Goal: Task Accomplishment & Management: Manage account settings

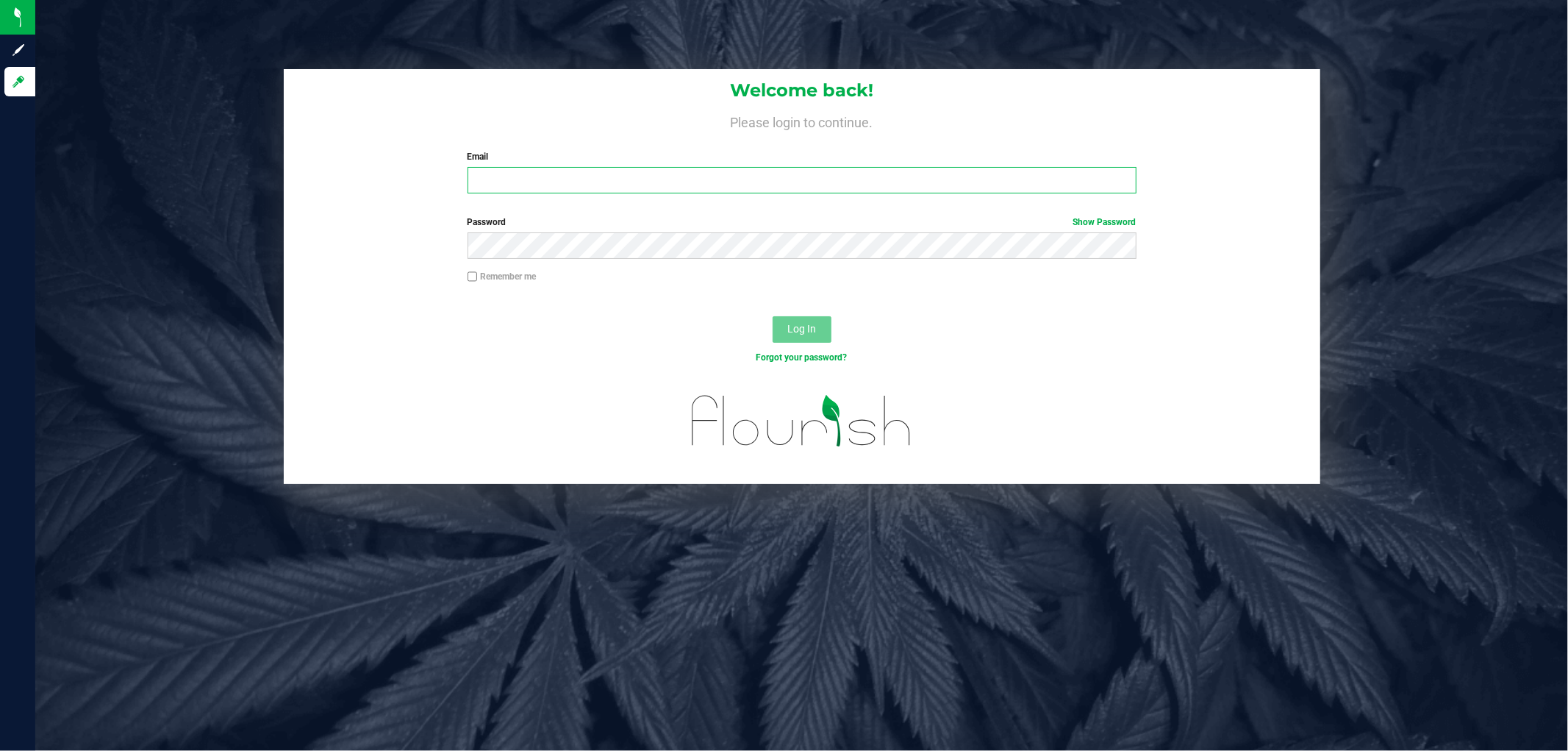
click at [633, 189] on input "Email" at bounding box center [802, 180] width 669 height 27
type input "[EMAIL_ADDRESS][DOMAIN_NAME]"
click at [773, 316] on button "Log In" at bounding box center [802, 329] width 59 height 27
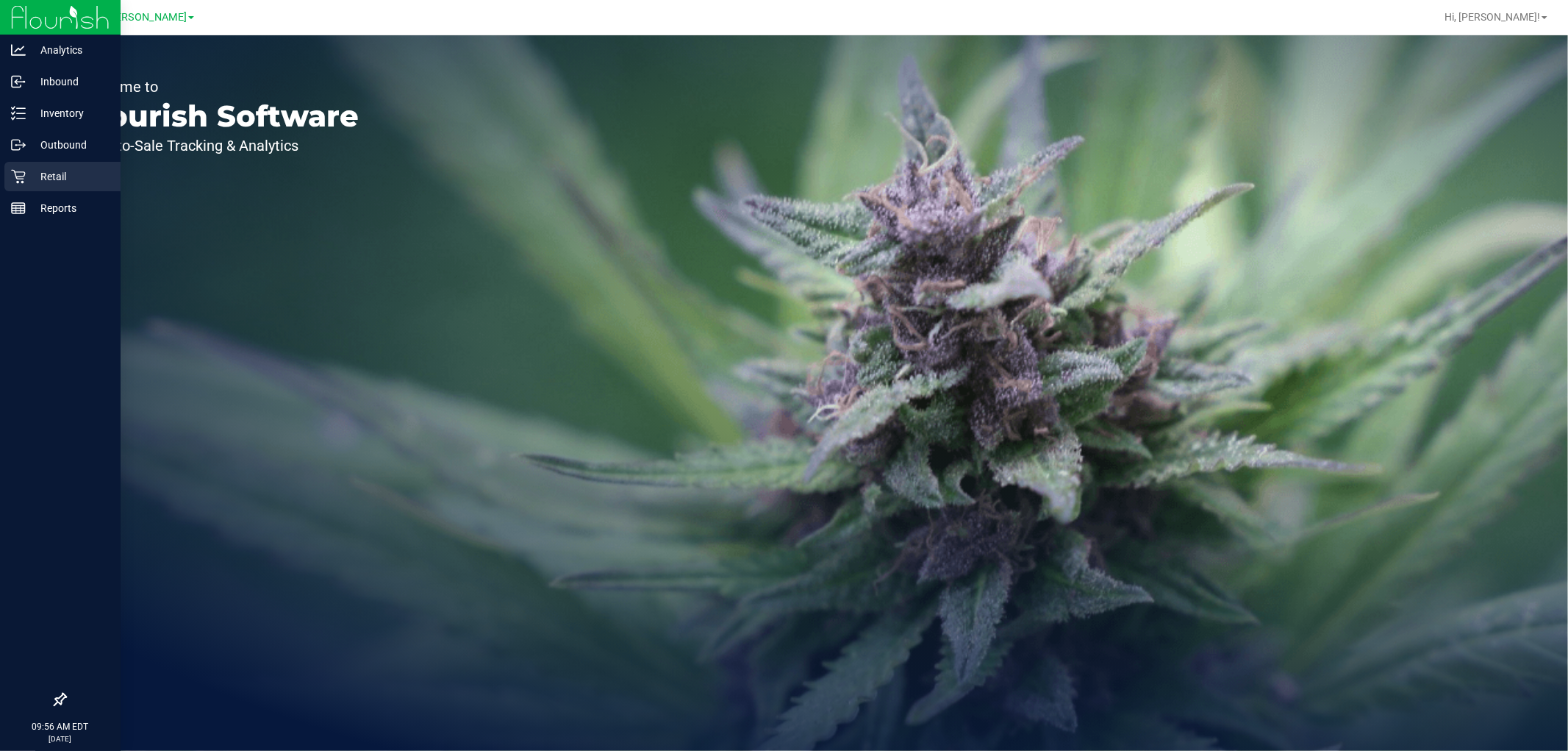
click at [57, 174] on p "Retail" at bounding box center [70, 176] width 88 height 18
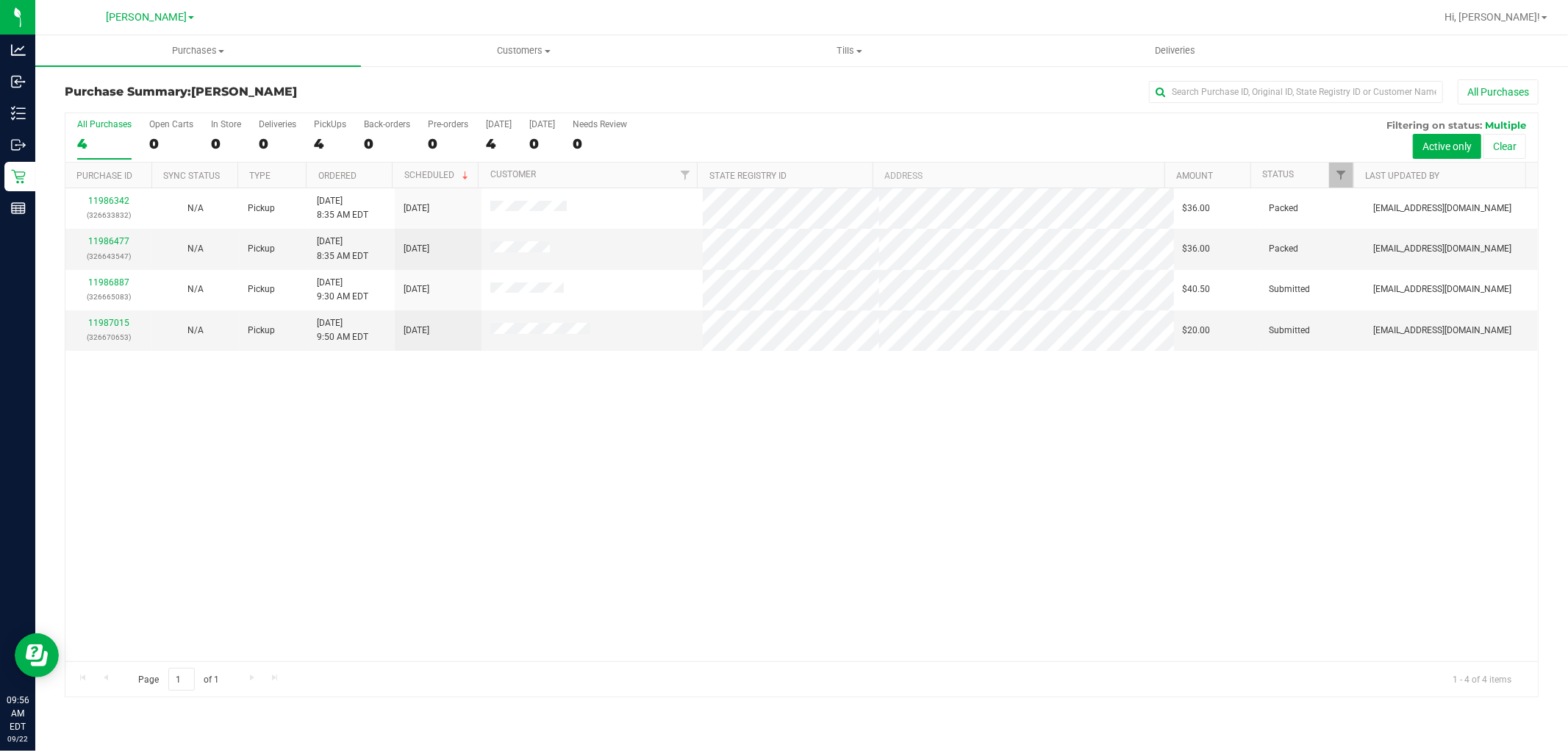
click at [370, 580] on div "11986342 (326633832) N/A Pickup [DATE] 8:35 AM EDT 9/22/2025 $36.00 Packed [EMA…" at bounding box center [801, 424] width 1473 height 473
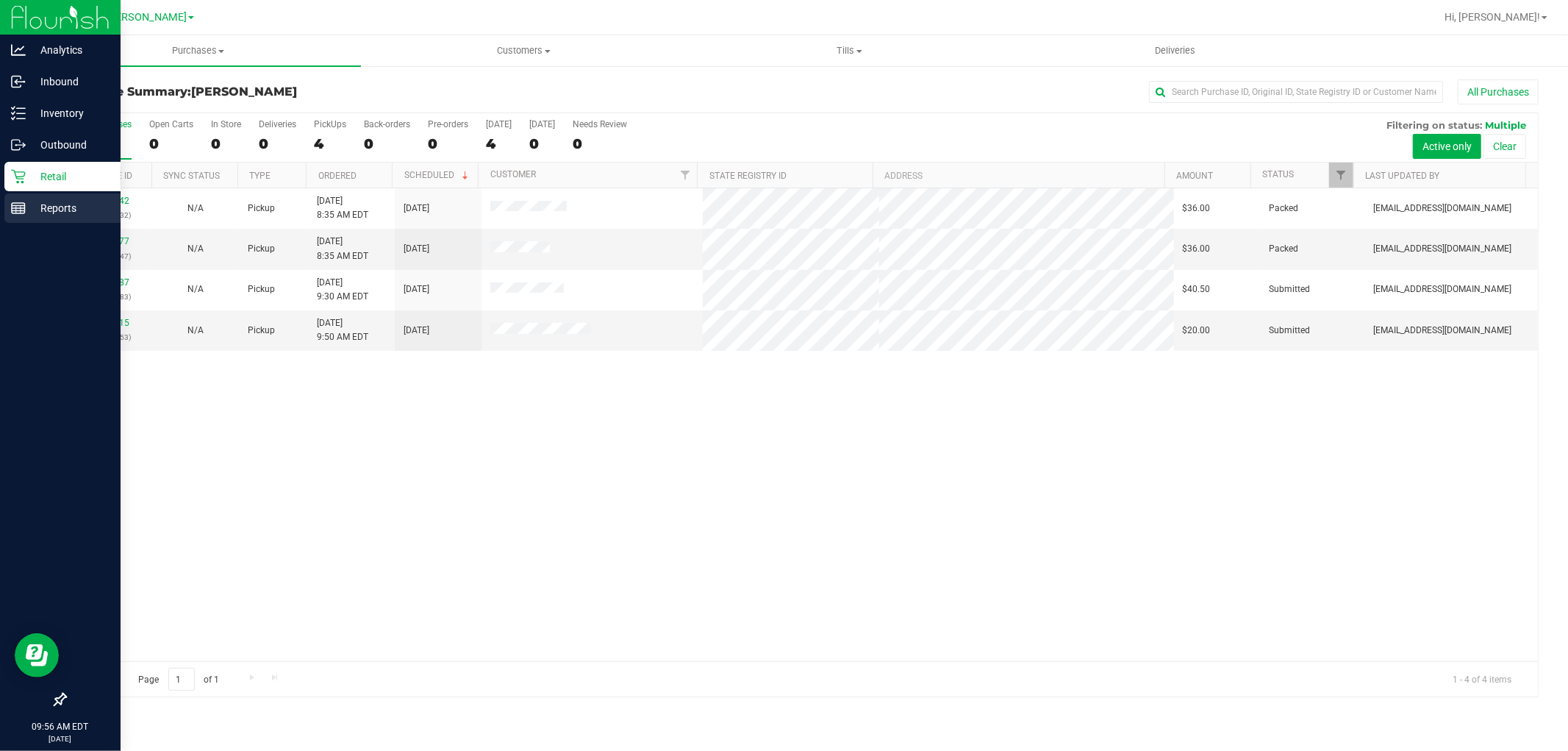
click at [17, 211] on icon at bounding box center [18, 208] width 15 height 15
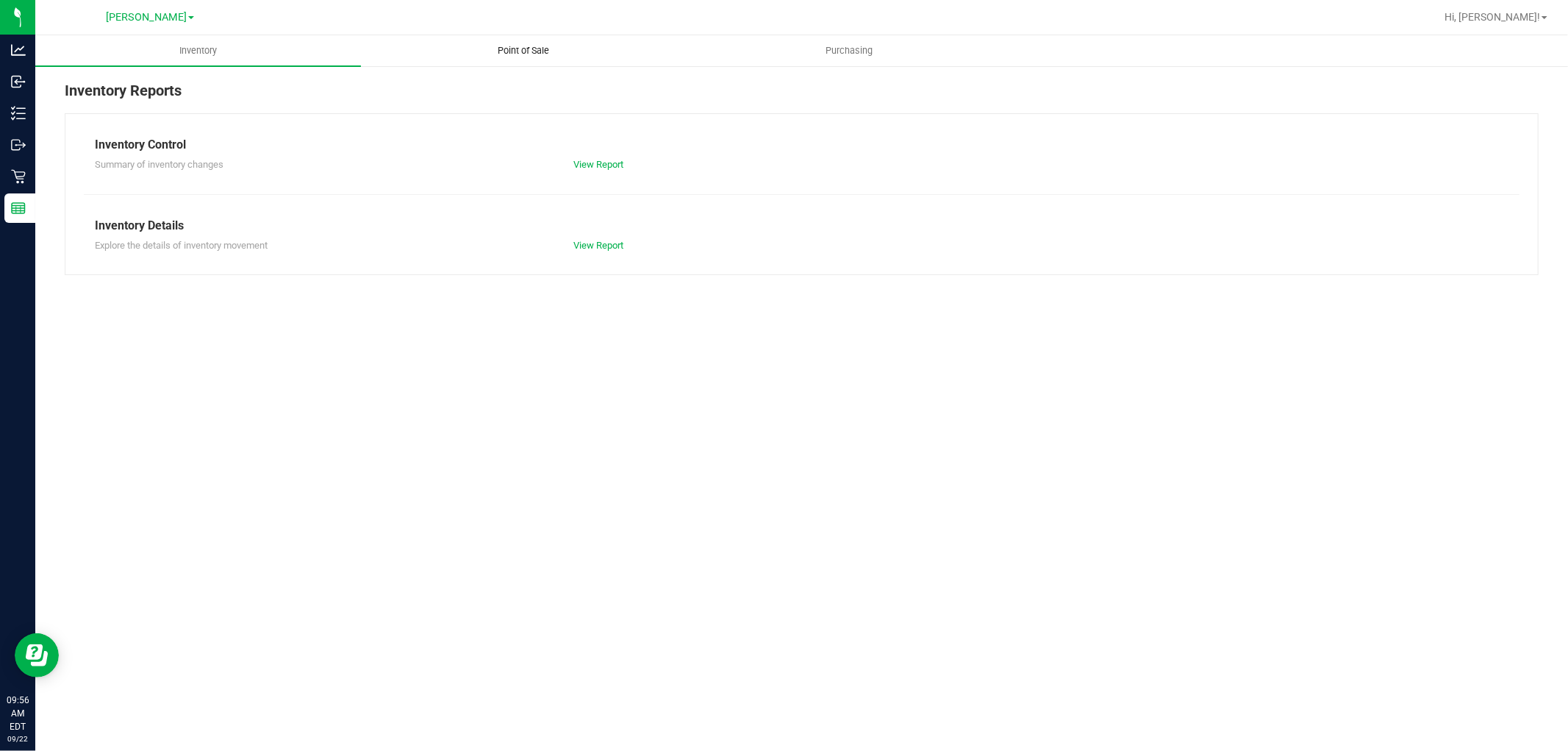
click at [515, 49] on span "Point of Sale" at bounding box center [524, 50] width 91 height 13
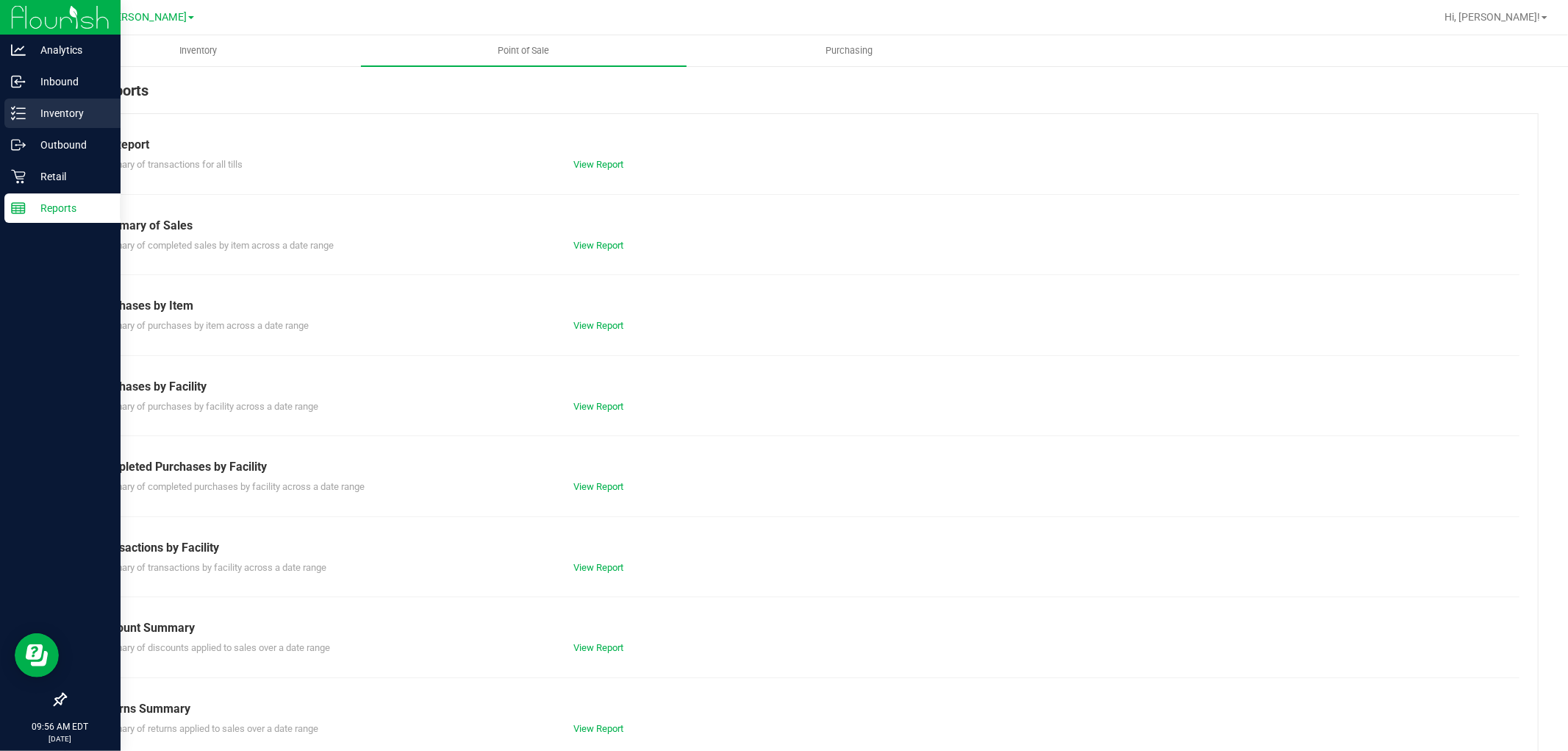
click at [84, 115] on p "Inventory" at bounding box center [70, 113] width 88 height 18
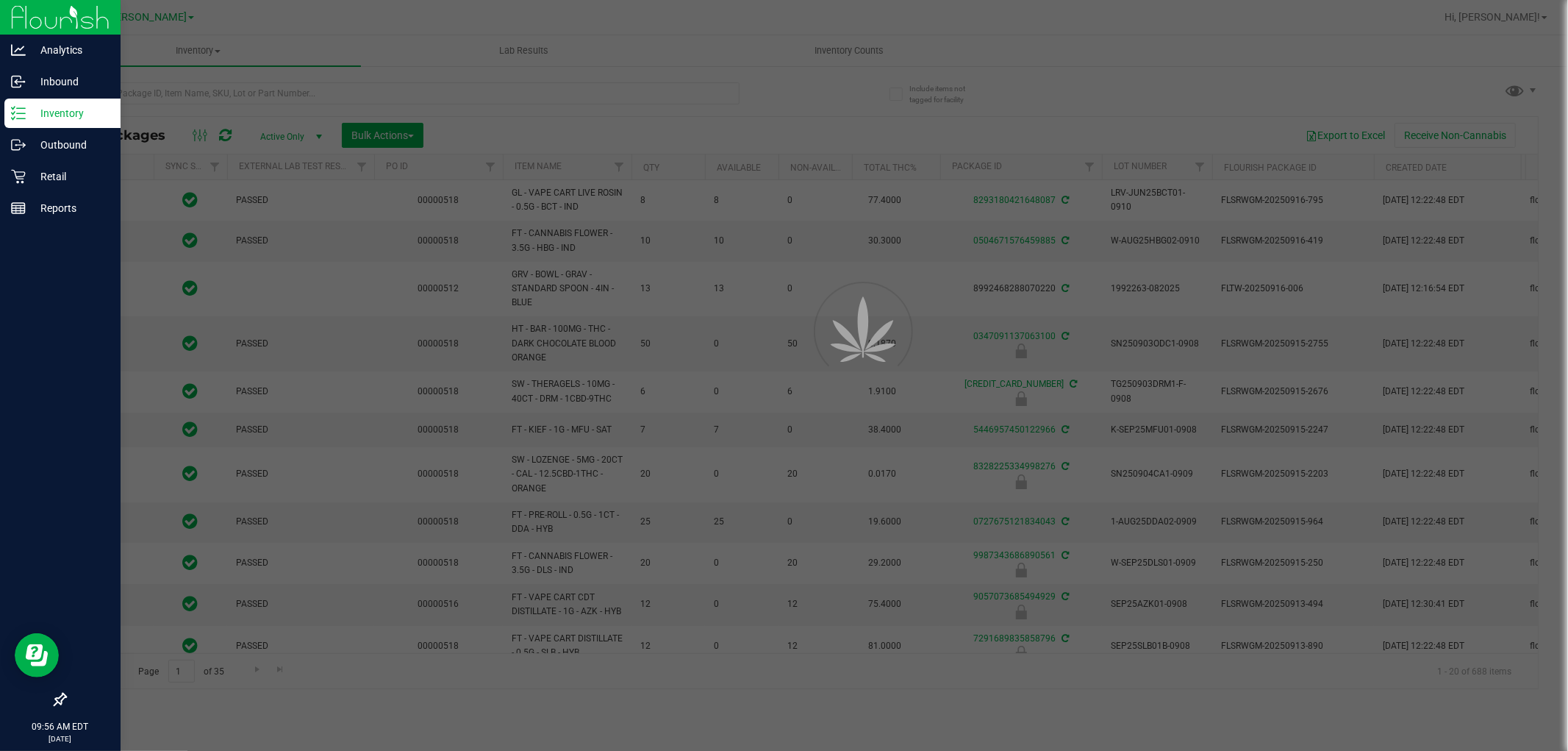
type input "[DATE]"
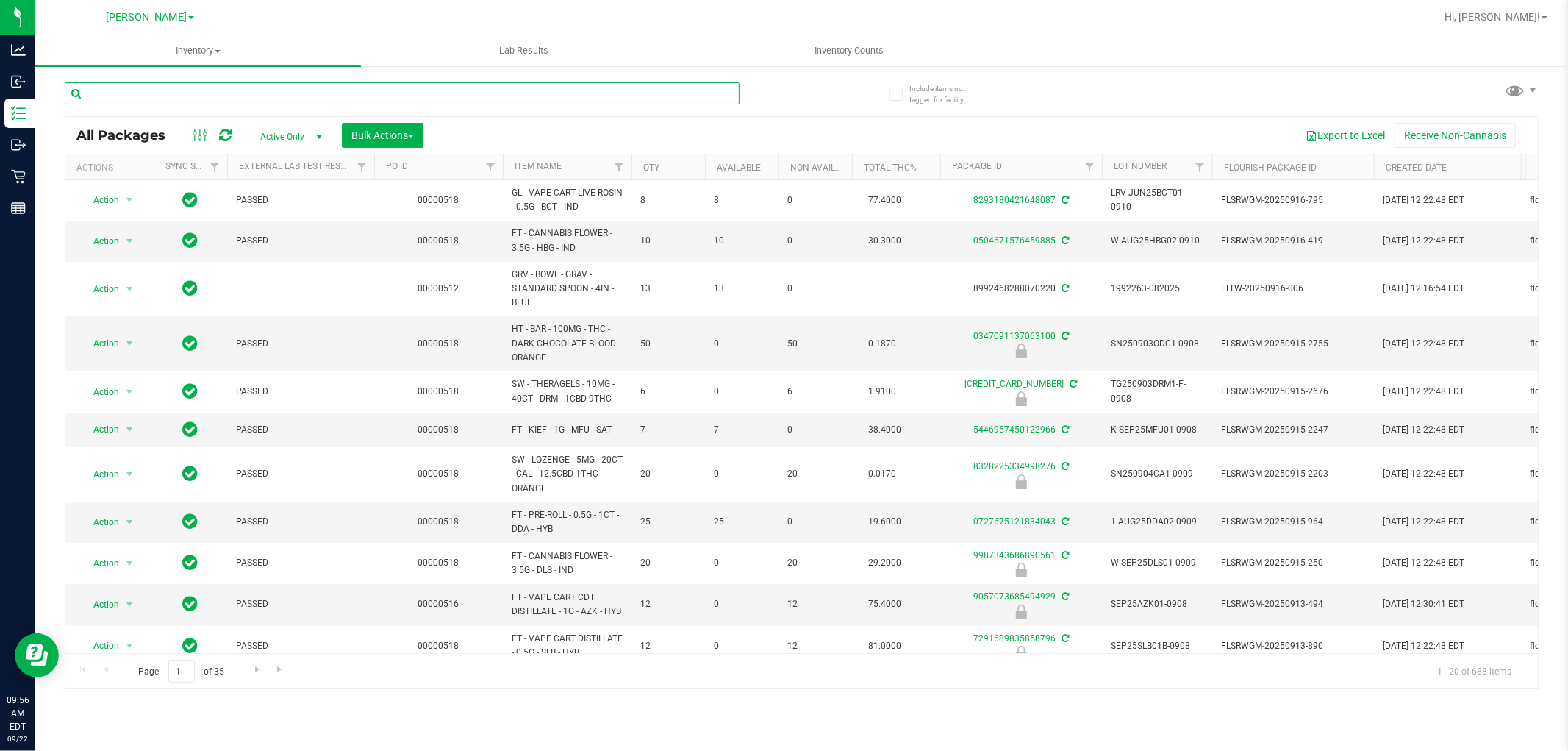
click at [178, 89] on input "text" at bounding box center [402, 94] width 675 height 22
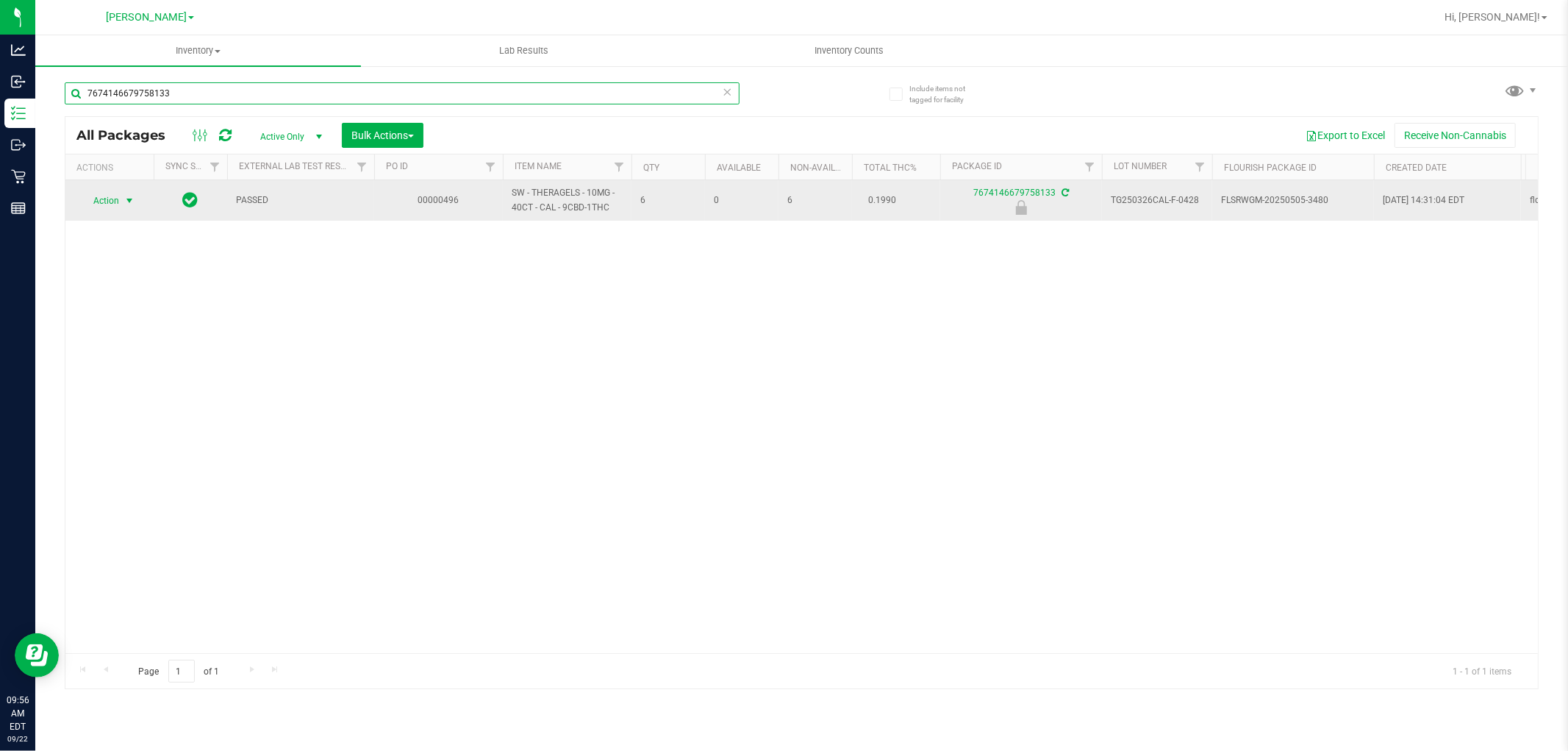
type input "7674146679758133"
click at [108, 198] on span "Action" at bounding box center [100, 201] width 40 height 21
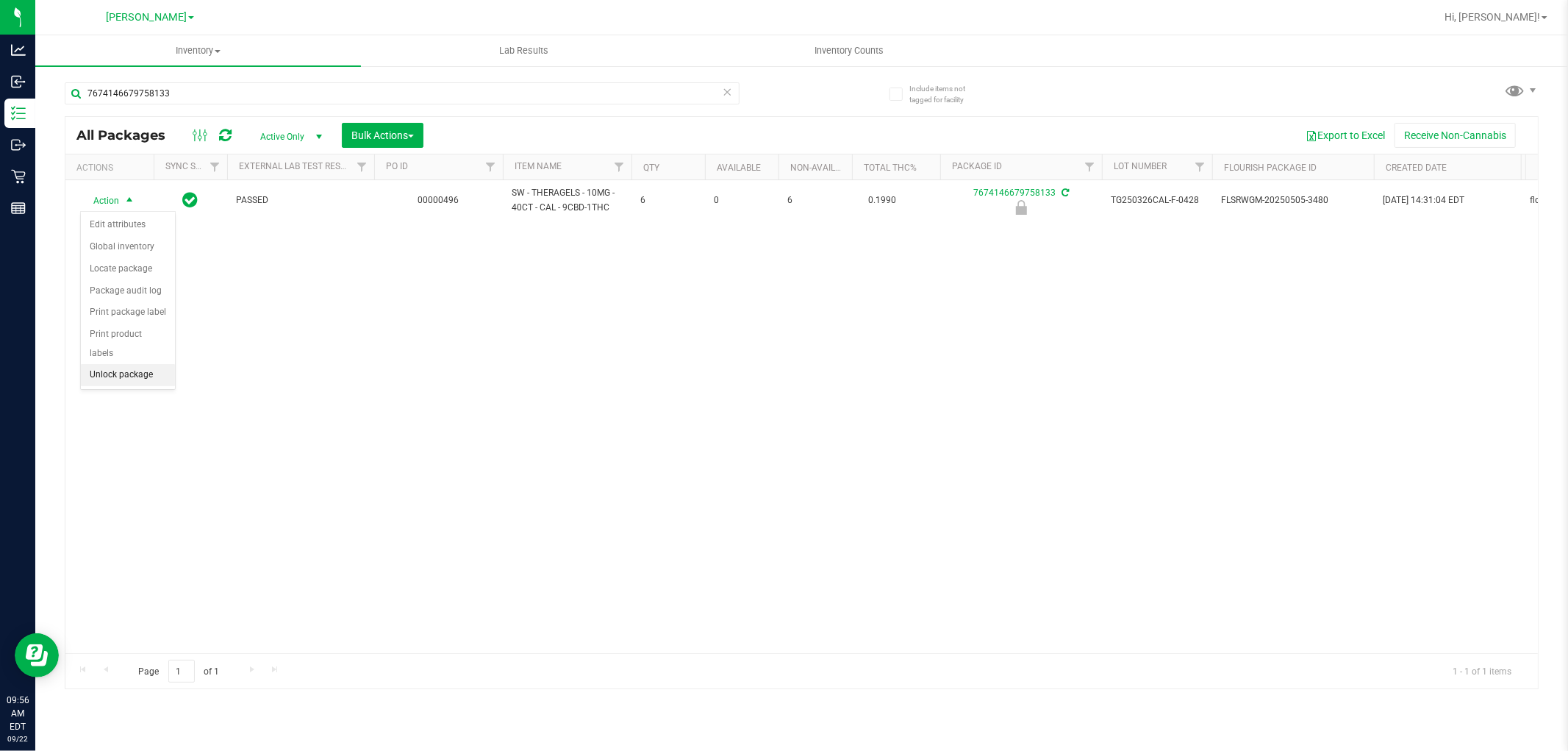
click at [112, 378] on li "Unlock package" at bounding box center [128, 376] width 94 height 22
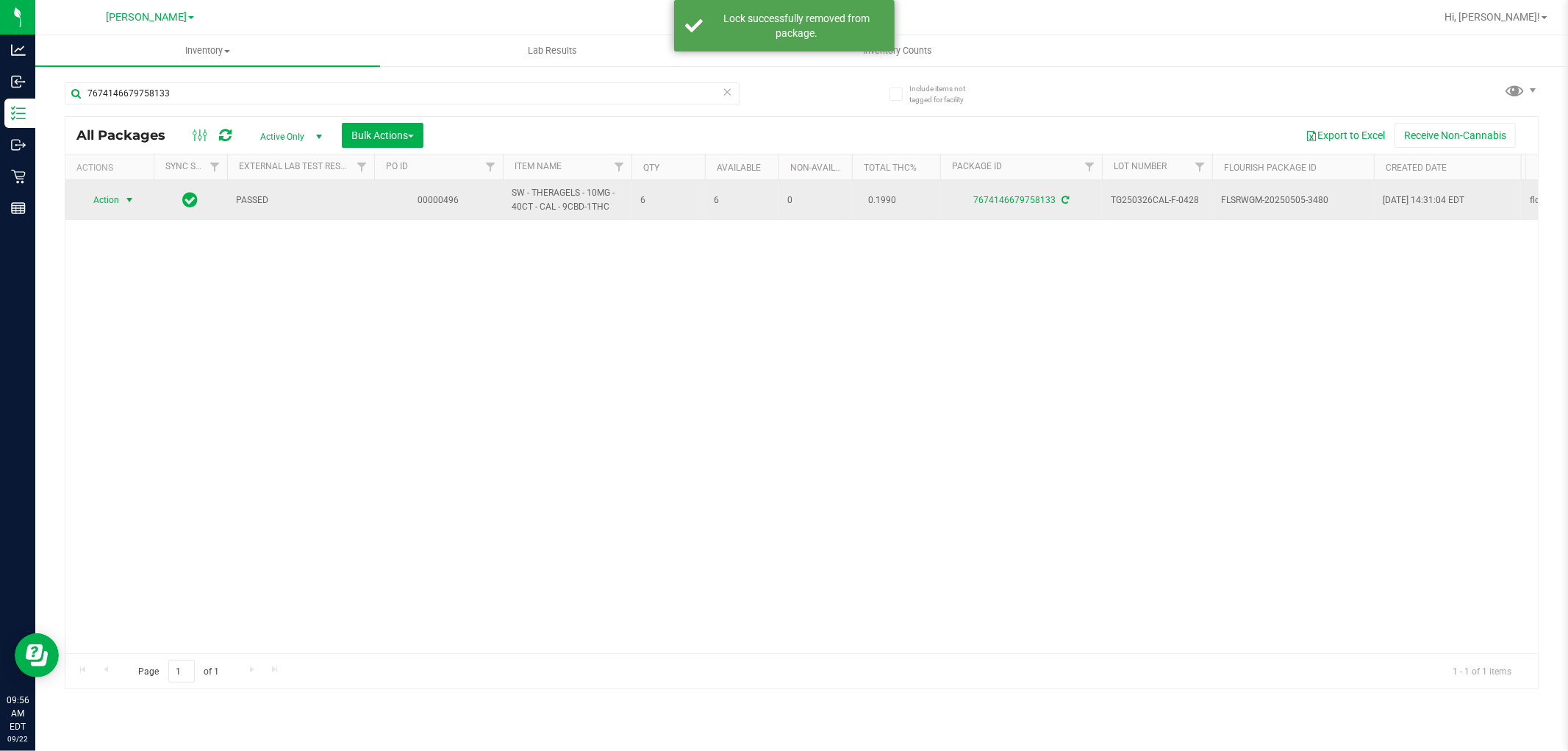
click at [116, 196] on span "Action" at bounding box center [100, 200] width 40 height 21
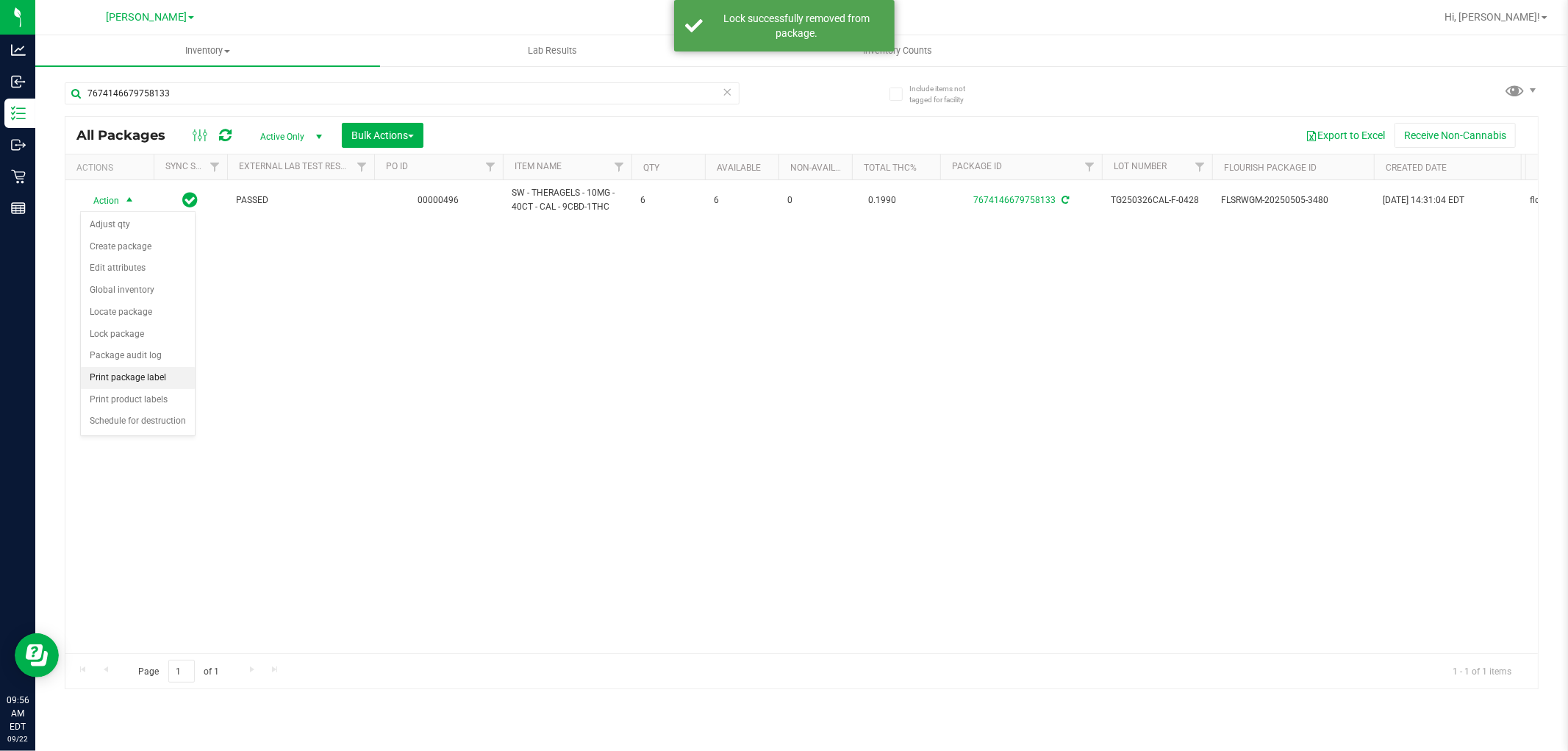
click at [119, 379] on li "Print package label" at bounding box center [137, 378] width 114 height 22
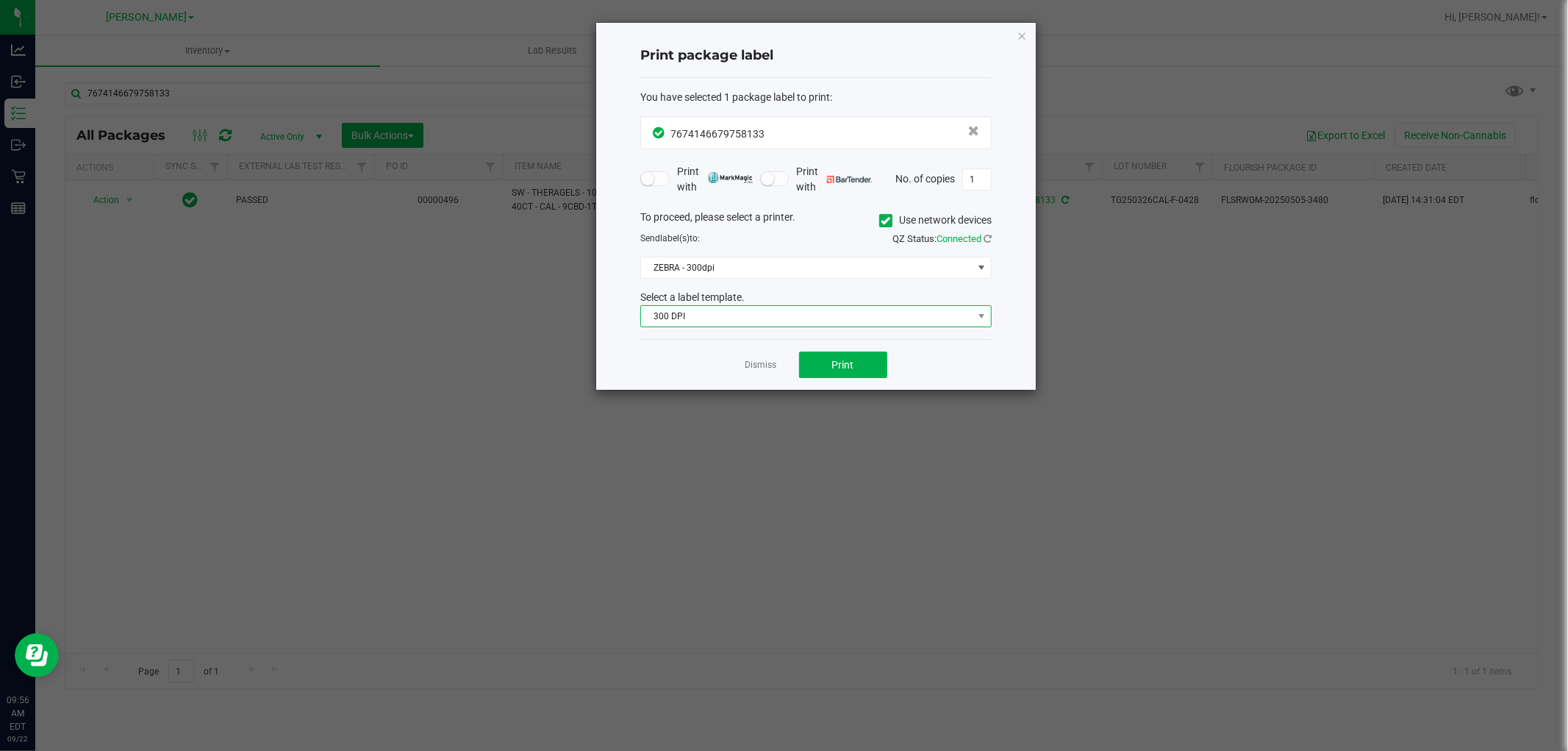
click at [759, 309] on span "300 DPI" at bounding box center [807, 316] width 331 height 21
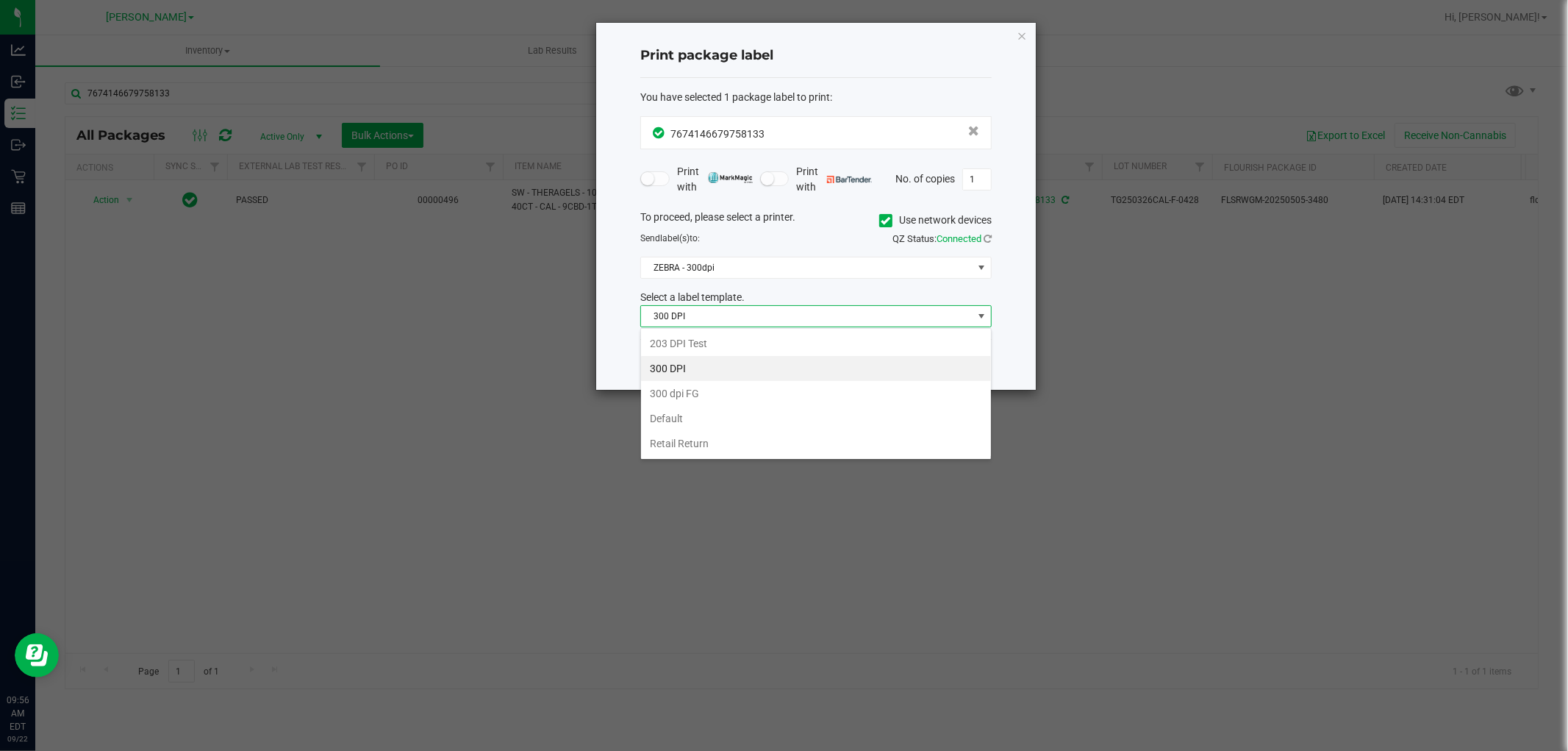
scroll to position [22, 350]
click at [693, 446] on li "Retail Return" at bounding box center [817, 443] width 350 height 25
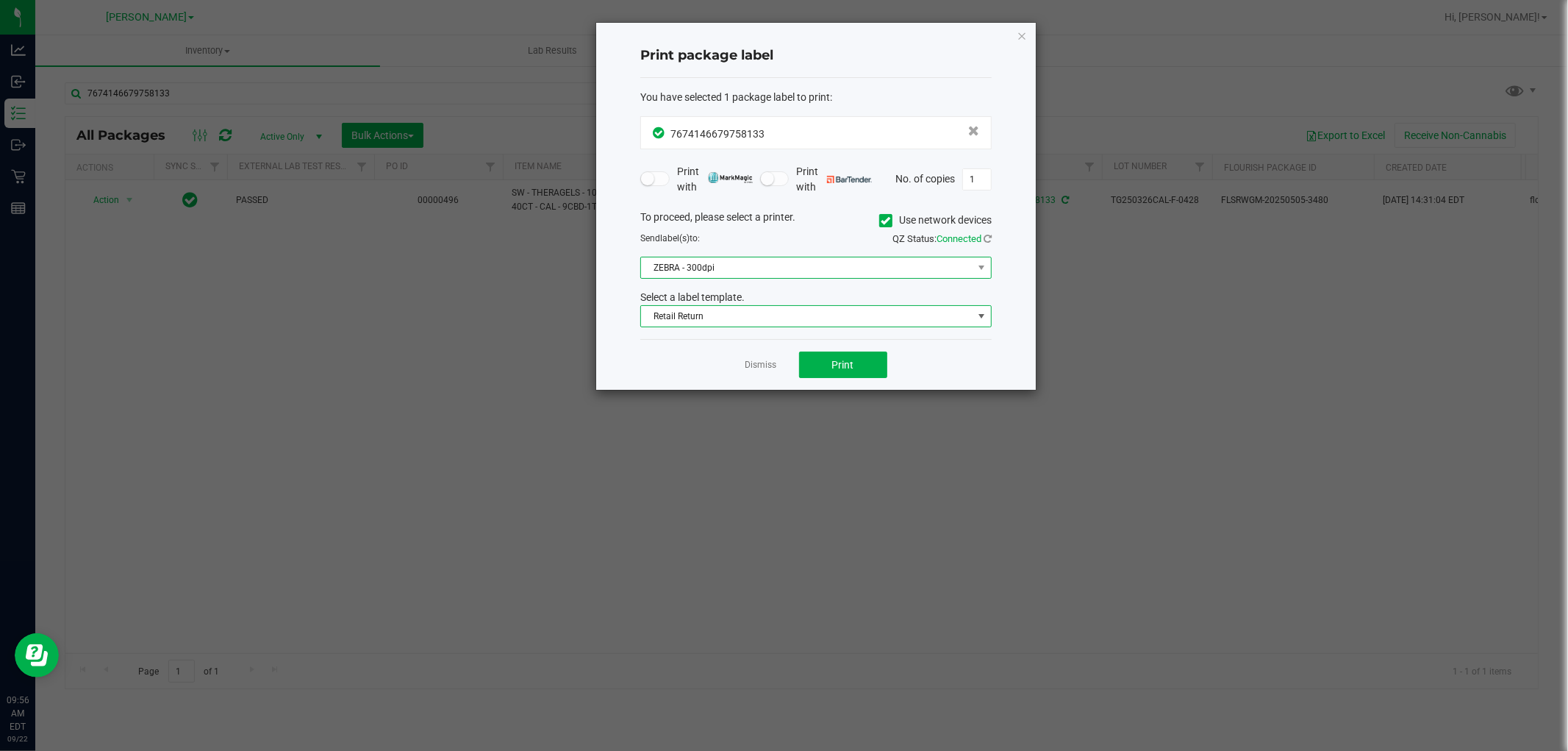
click at [791, 268] on span "ZEBRA - 300dpi" at bounding box center [807, 268] width 331 height 21
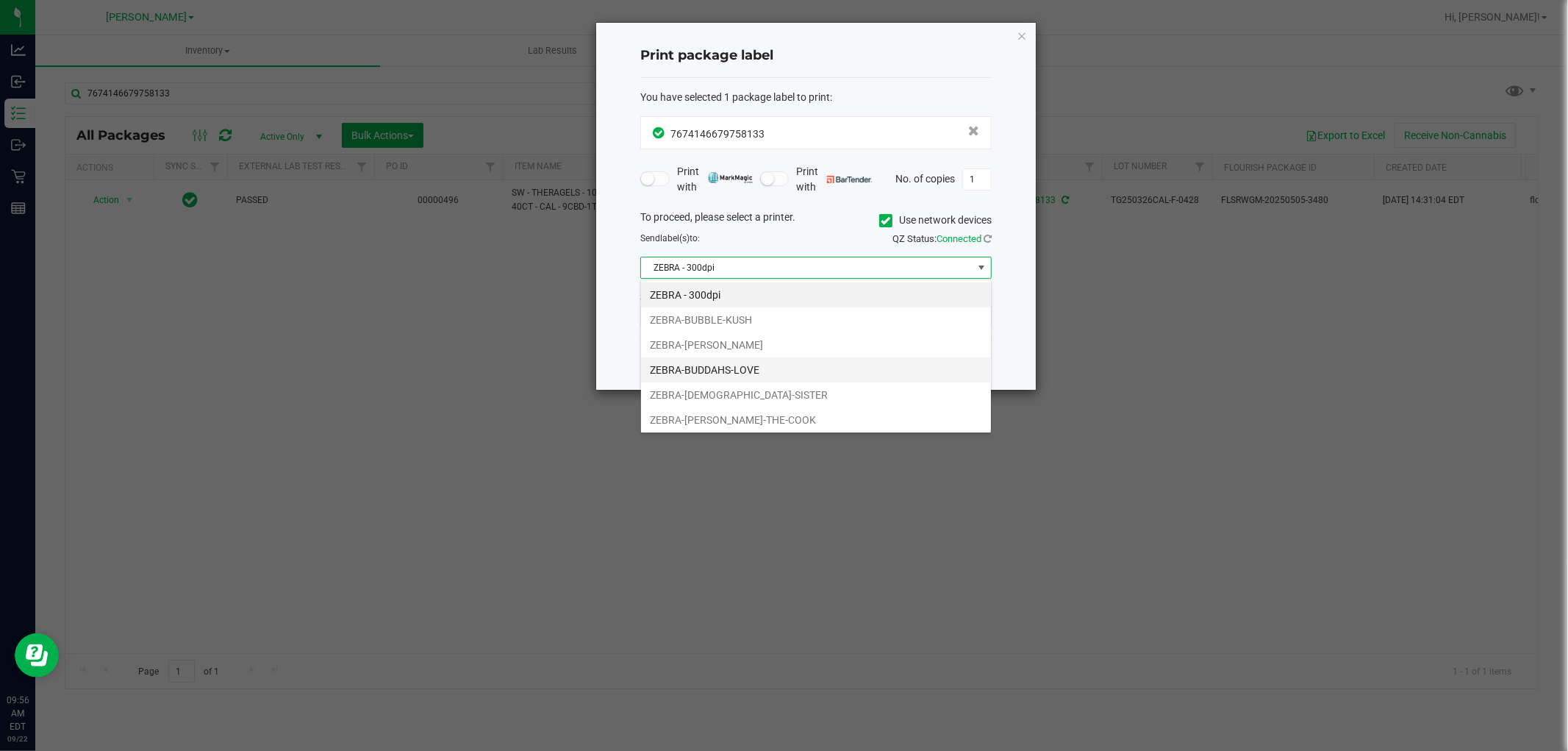
click at [708, 363] on li "ZEBRA-BUDDAHS-LOVE" at bounding box center [817, 369] width 350 height 25
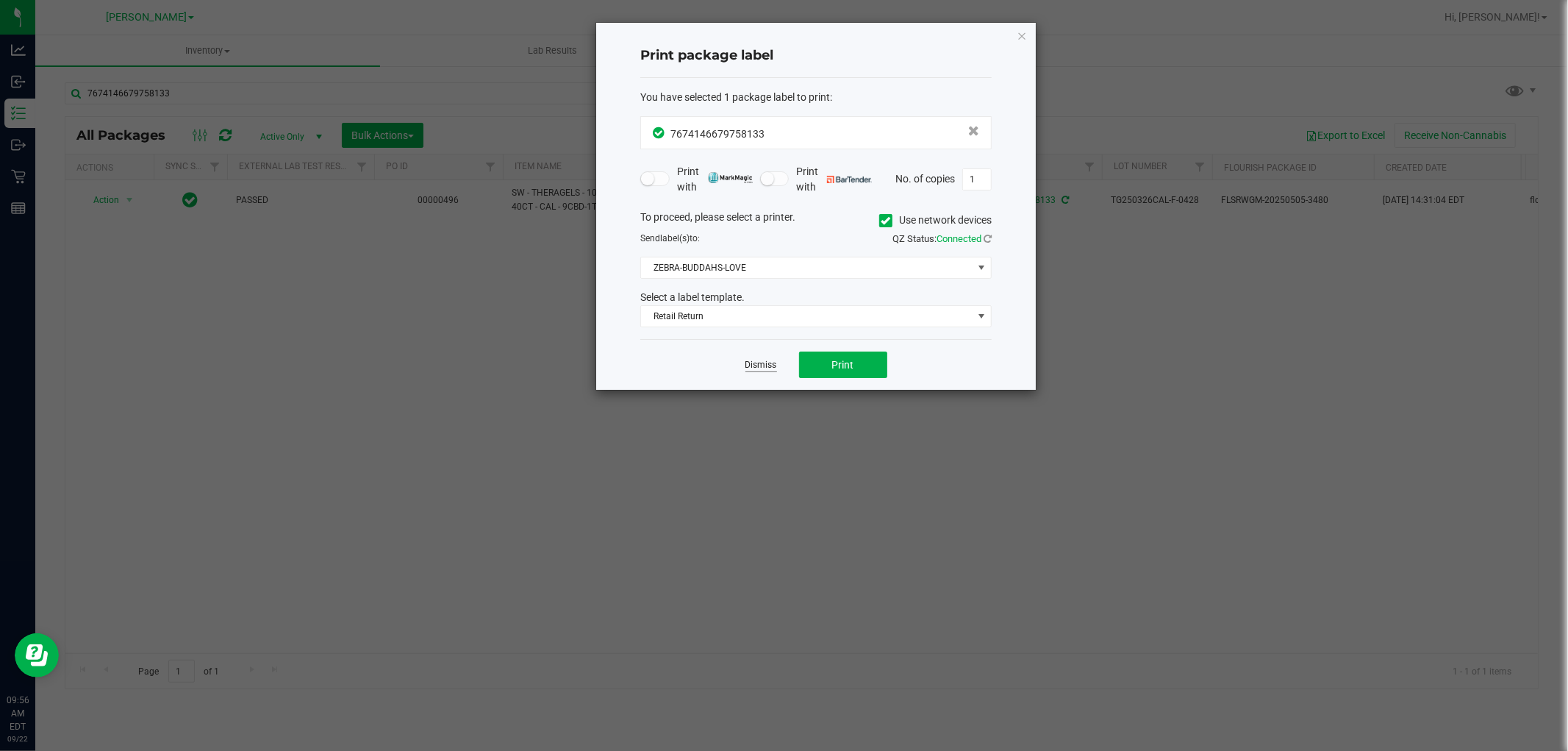
drag, startPoint x: 701, startPoint y: 364, endPoint x: 773, endPoint y: 358, distance: 72.2
click at [702, 364] on div "Dismiss Print" at bounding box center [816, 364] width 351 height 51
click at [836, 361] on span "Print" at bounding box center [843, 365] width 22 height 12
click at [761, 363] on link "Dismiss" at bounding box center [761, 365] width 32 height 13
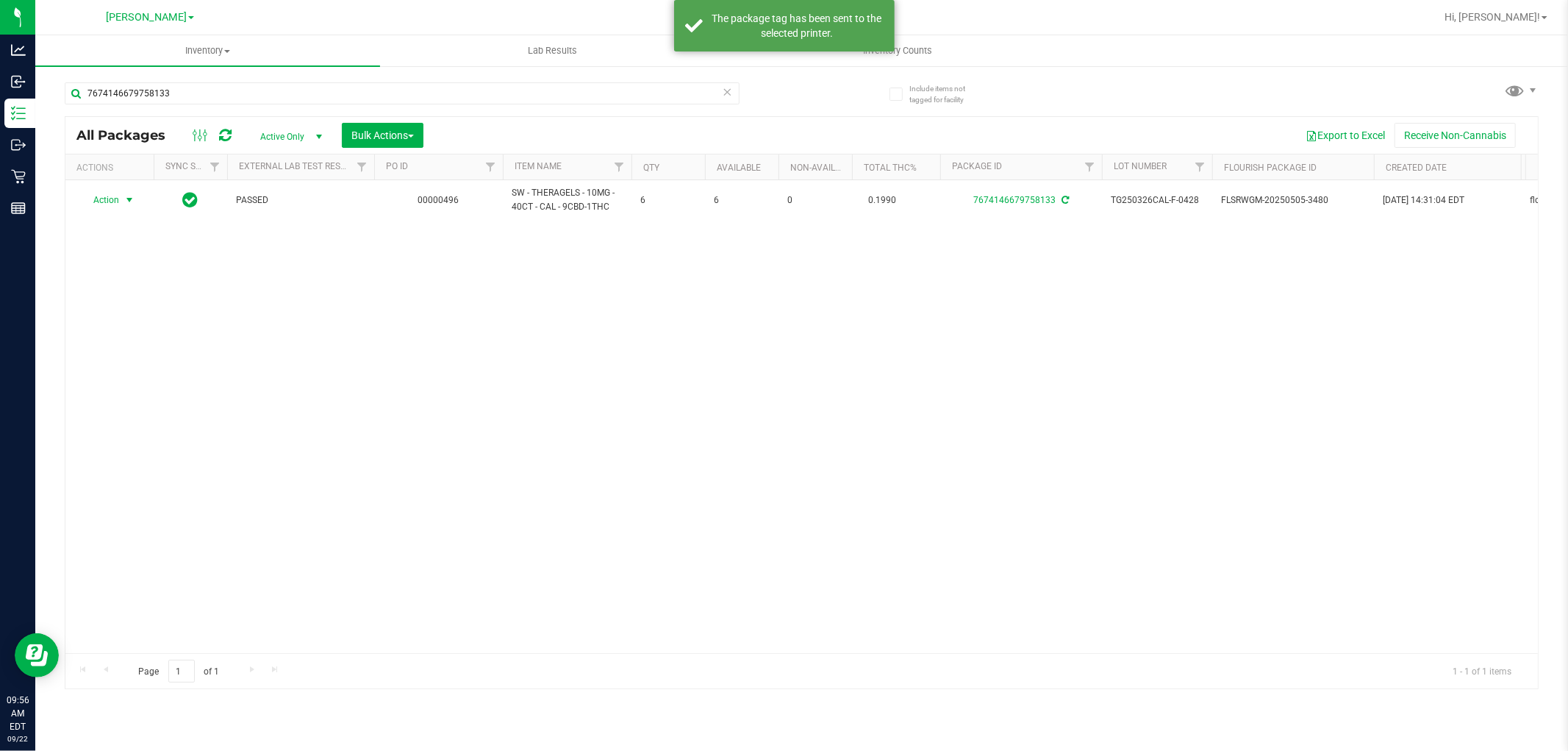
click at [766, 419] on div "Action Action Adjust qty Create package Edit attributes Global inventory Locate…" at bounding box center [801, 417] width 1473 height 473
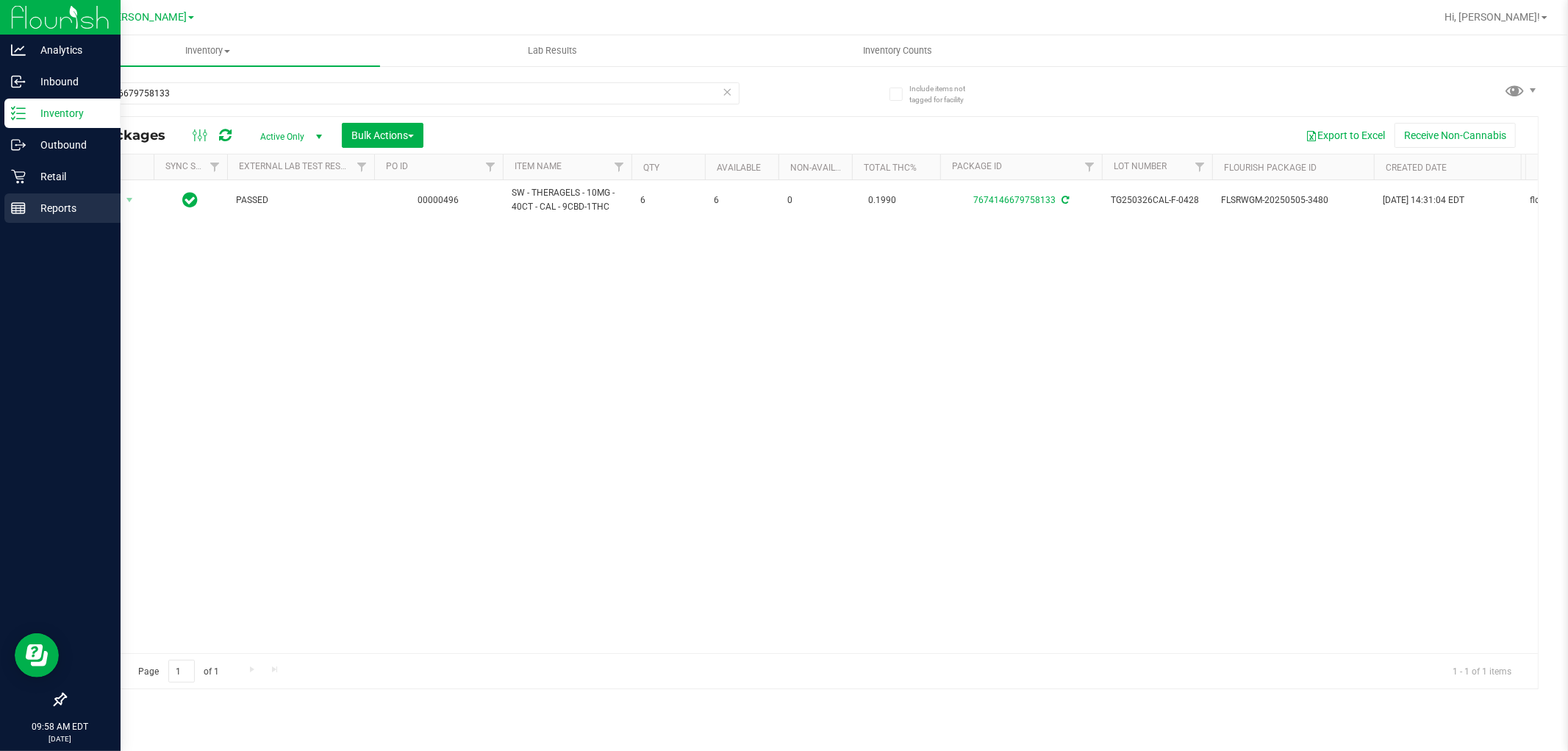
click at [13, 214] on icon at bounding box center [18, 208] width 15 height 15
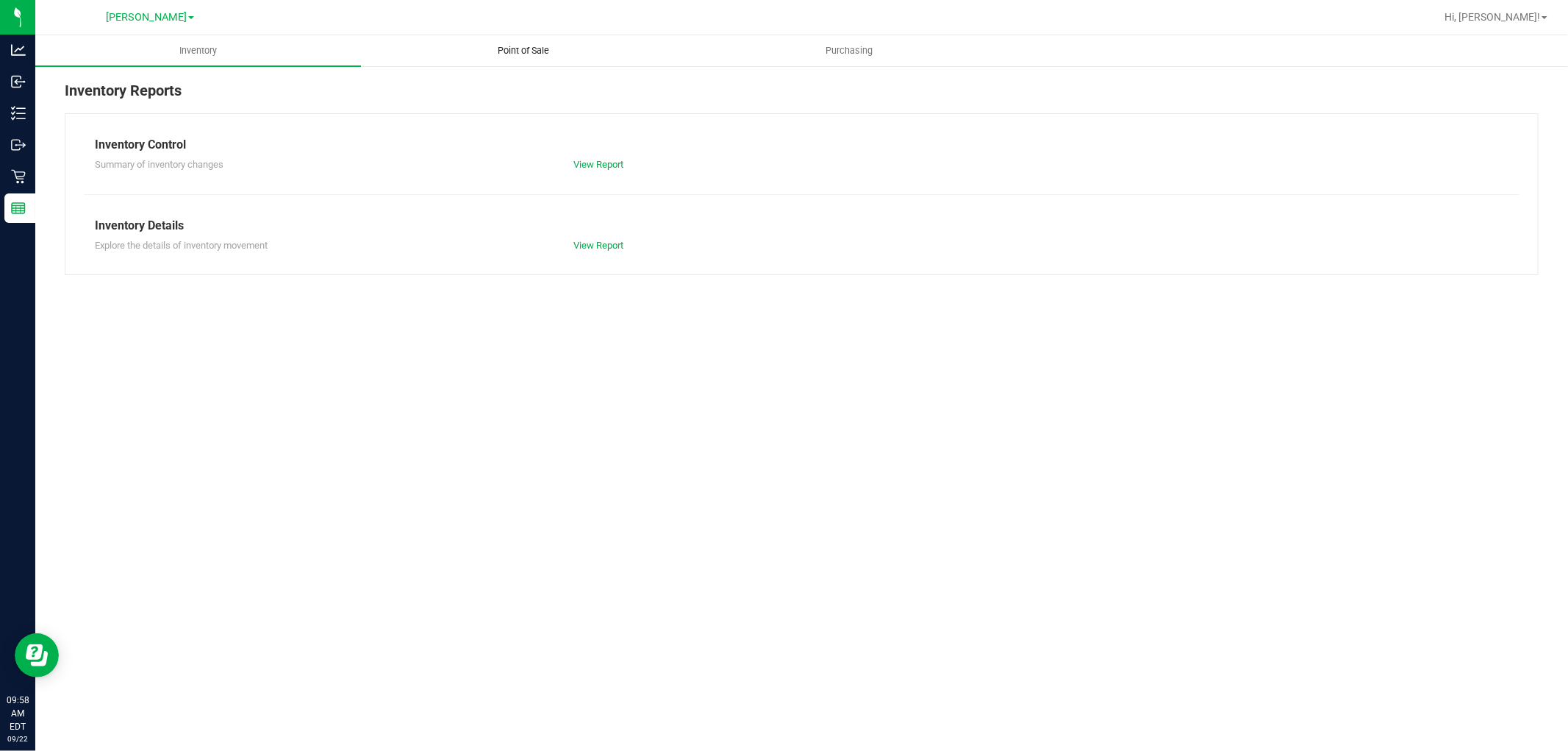
click at [538, 44] on span "Point of Sale" at bounding box center [524, 50] width 91 height 13
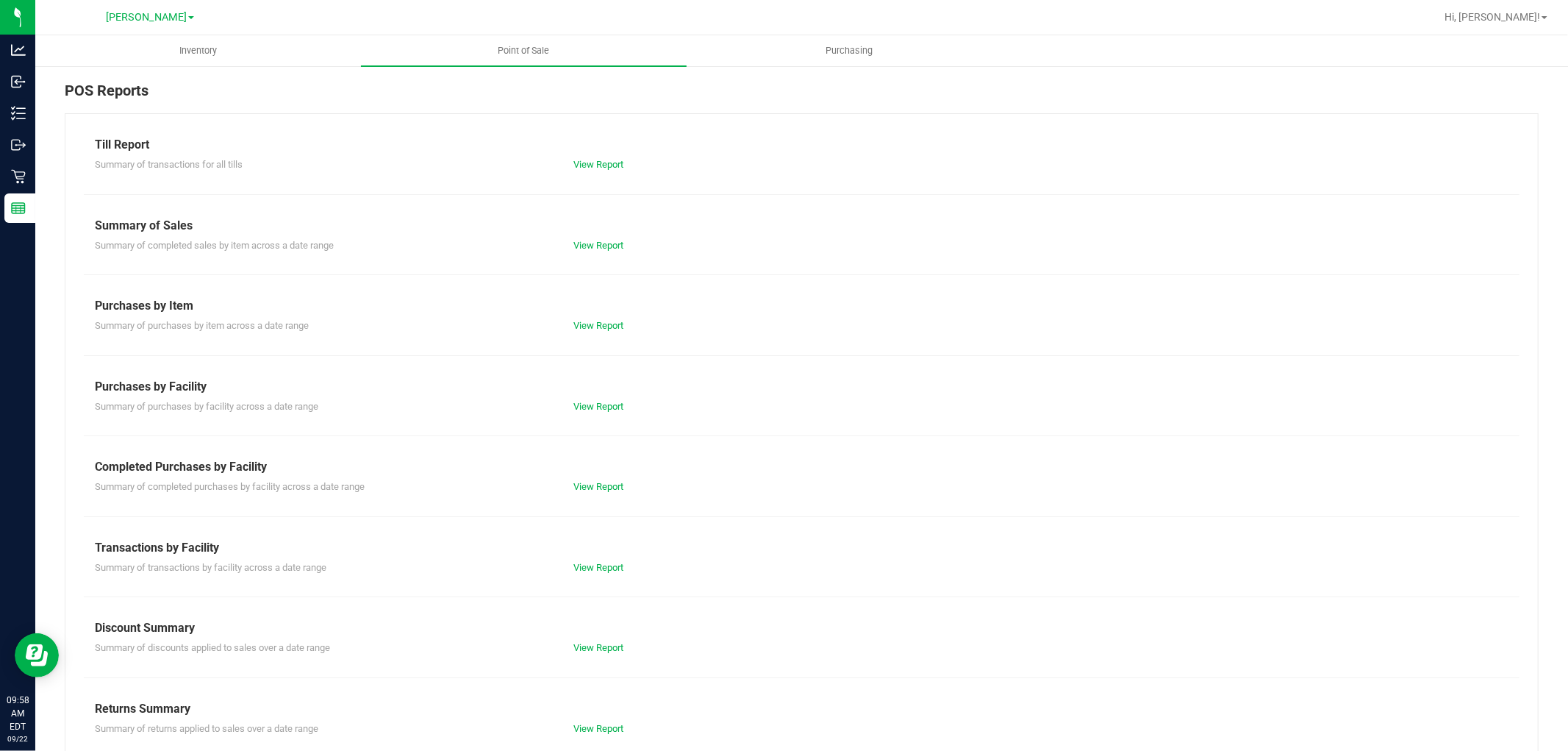
click at [599, 494] on div "View Report" at bounding box center [682, 486] width 239 height 15
click at [599, 484] on link "View Report" at bounding box center [599, 486] width 50 height 11
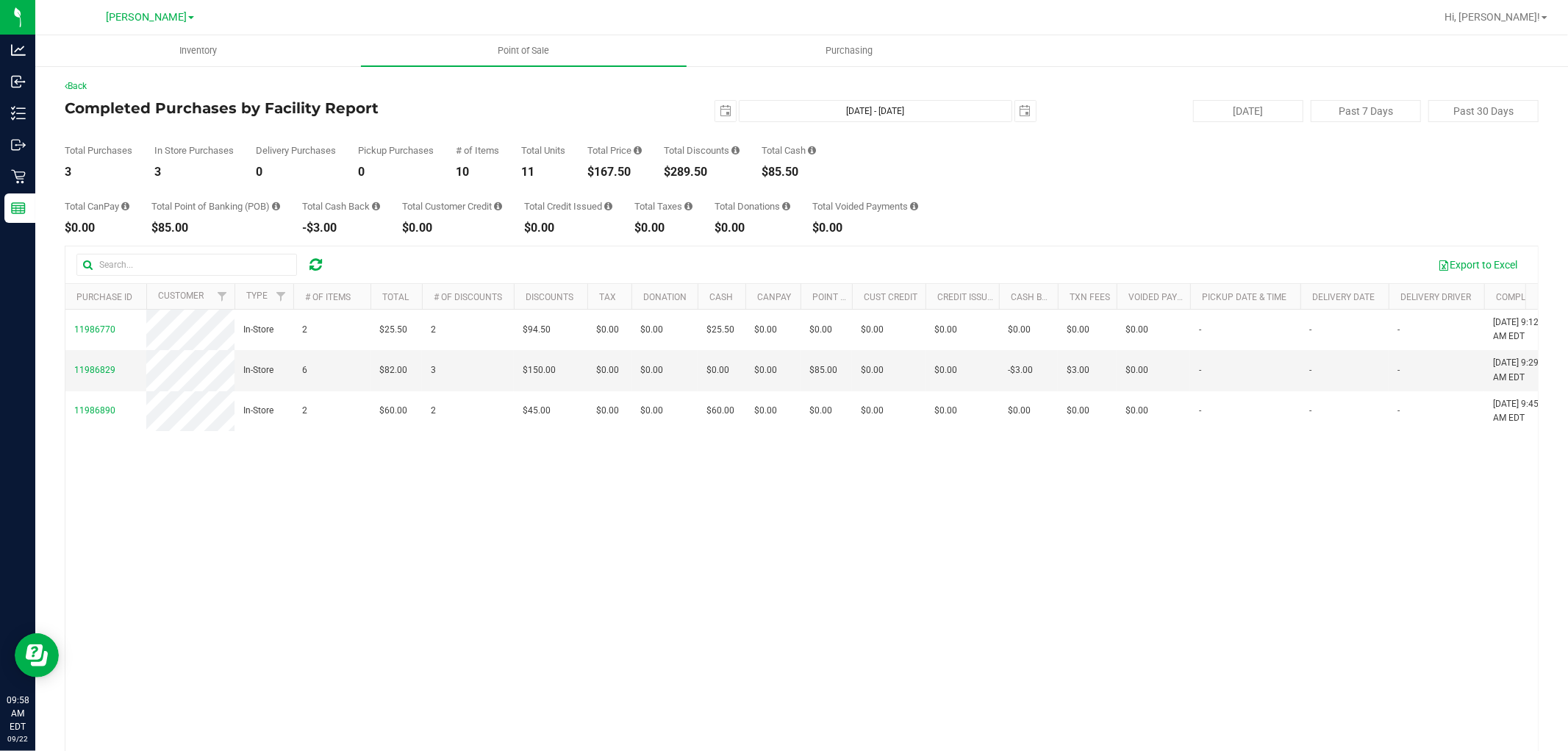
click at [565, 161] on div "Total Units 11" at bounding box center [543, 162] width 44 height 33
click at [375, 599] on div "11986770 In-Store 2 $25.50 2 $94.50 $0.00 $0.00 $25.50 $0.00 $0.00 $0.00 $0.00 …" at bounding box center [801, 546] width 1473 height 473
click at [378, 704] on div "11986770 In-Store 2 $25.50 2 $94.50 $0.00 $0.00 $25.50 $0.00 $0.00 $0.00 $0.00 …" at bounding box center [801, 546] width 1473 height 473
click at [365, 638] on div "11986770 In-Store 2 $25.50 2 $94.50 $0.00 $0.00 $25.50 $0.00 $0.00 $0.00 $0.00 …" at bounding box center [801, 546] width 1473 height 473
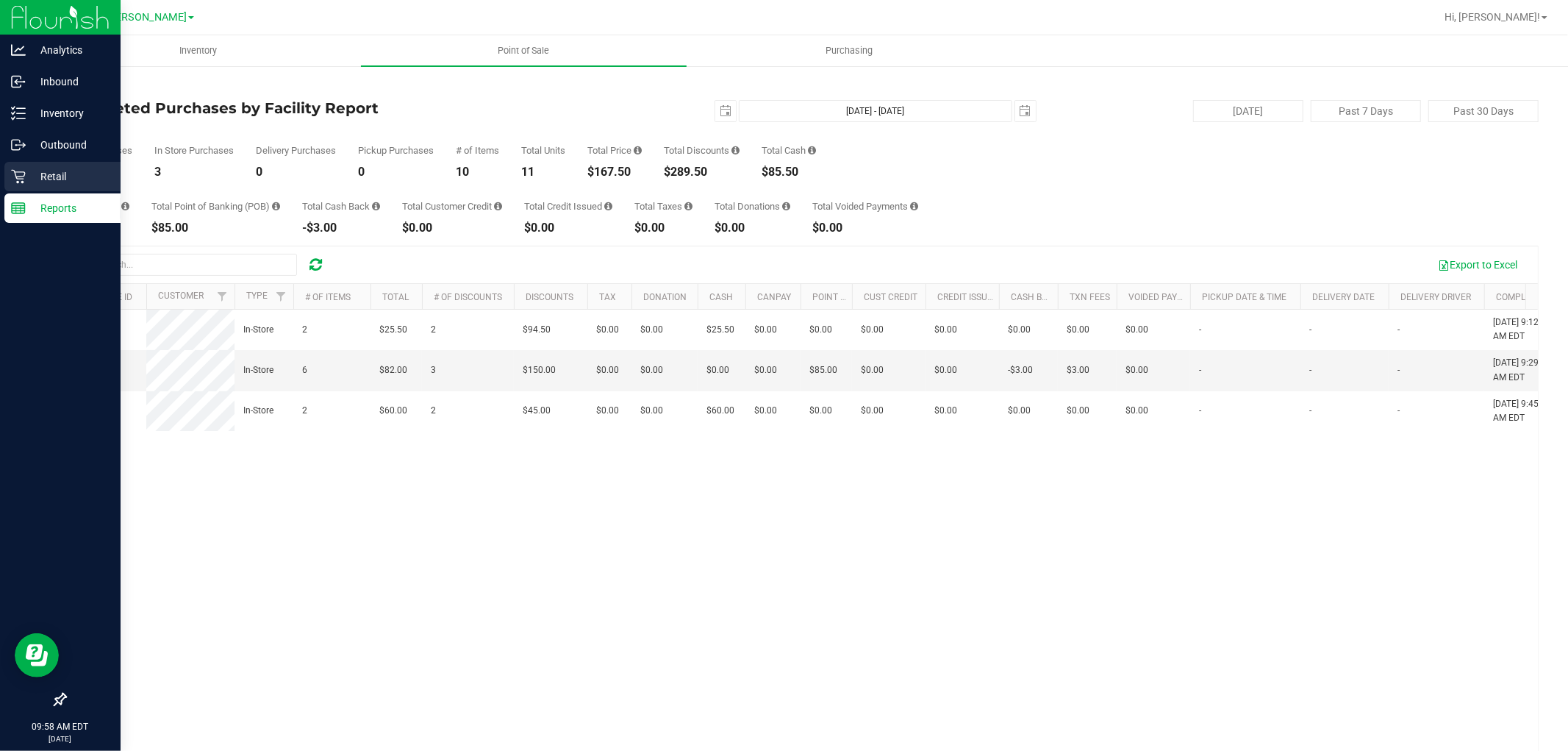
click at [29, 174] on p "Retail" at bounding box center [70, 176] width 88 height 18
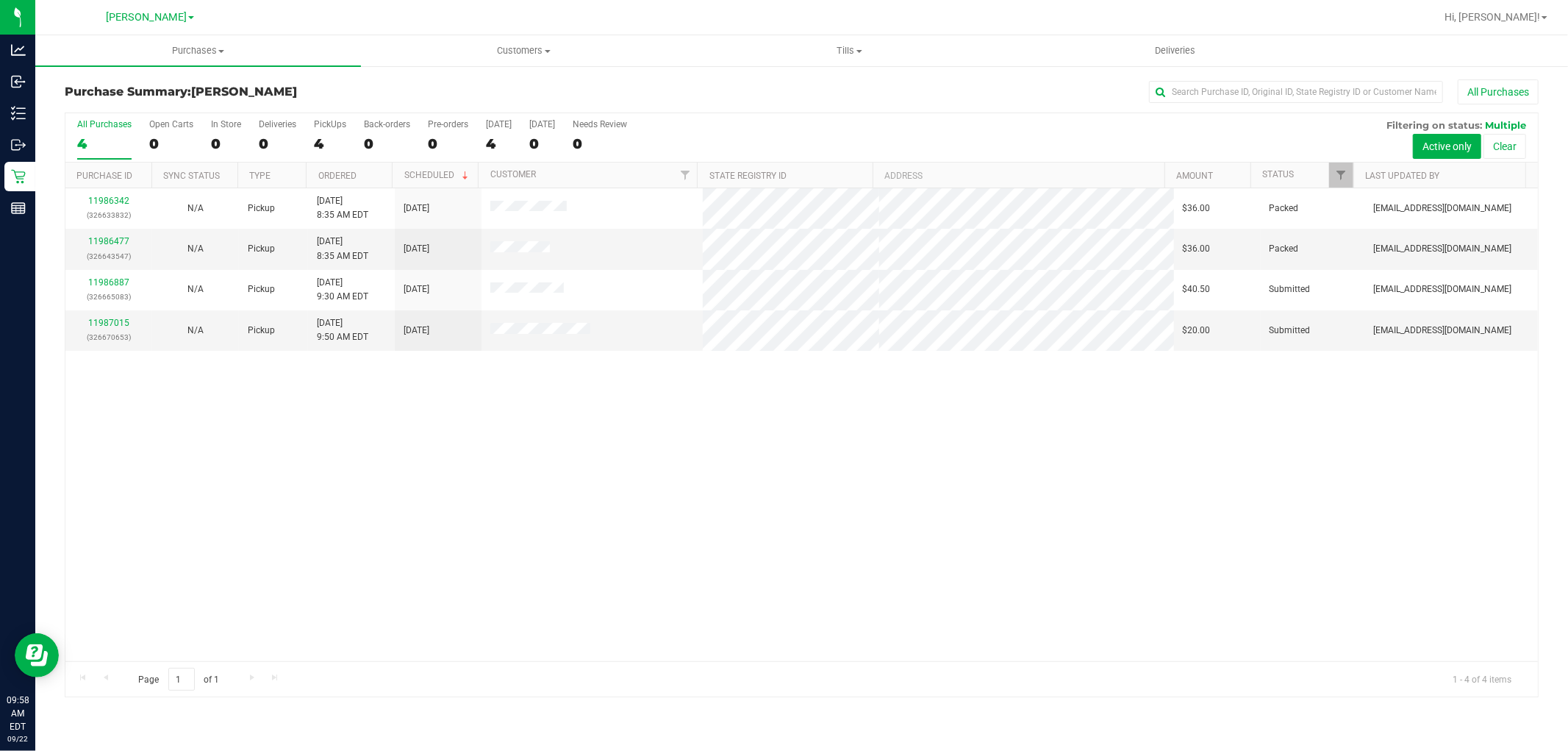
click at [813, 439] on div "11986342 (326633832) N/A Pickup [DATE] 8:35 AM EDT 9/22/2025 $36.00 Packed [EMA…" at bounding box center [801, 424] width 1473 height 473
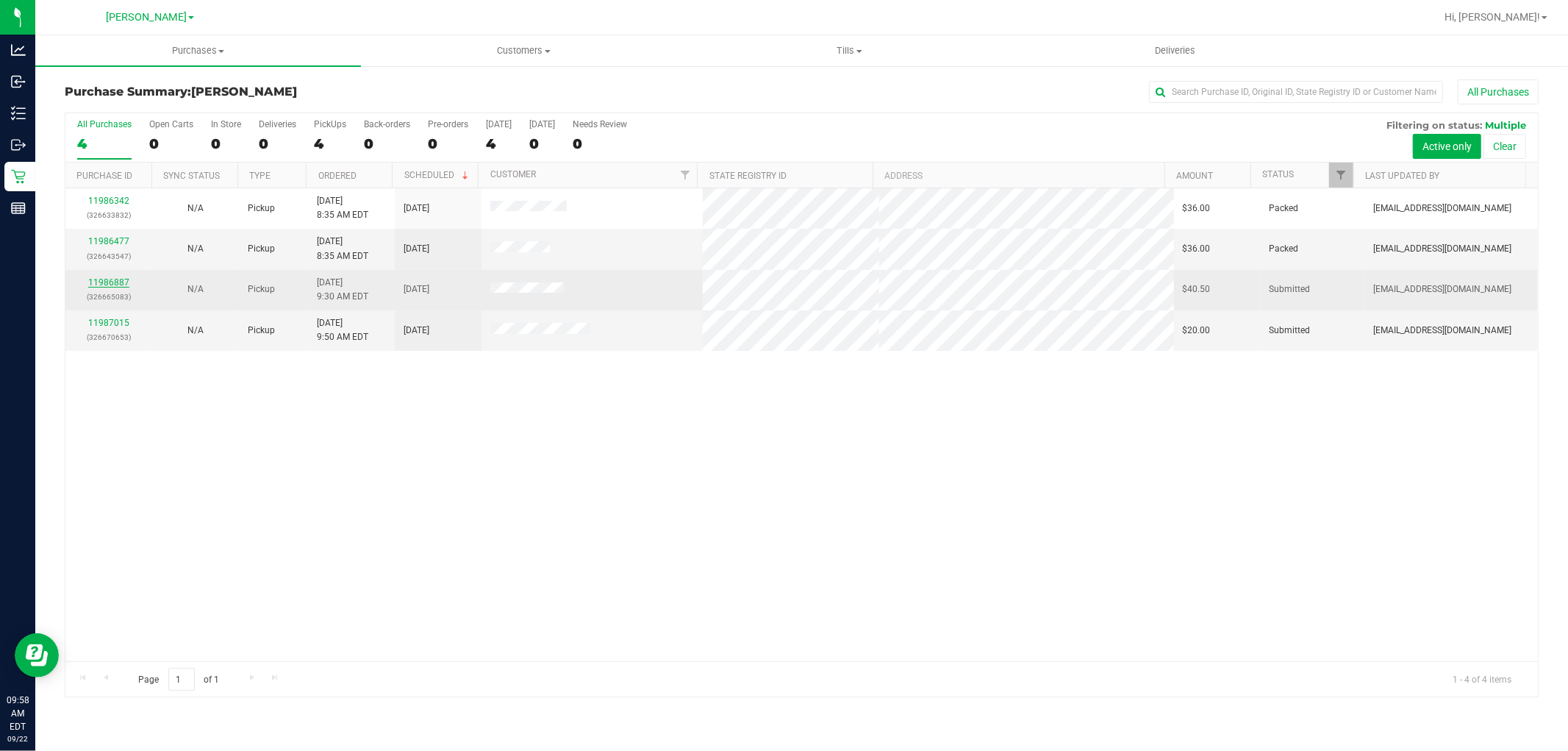
click at [115, 278] on link "11986887" at bounding box center [109, 283] width 41 height 10
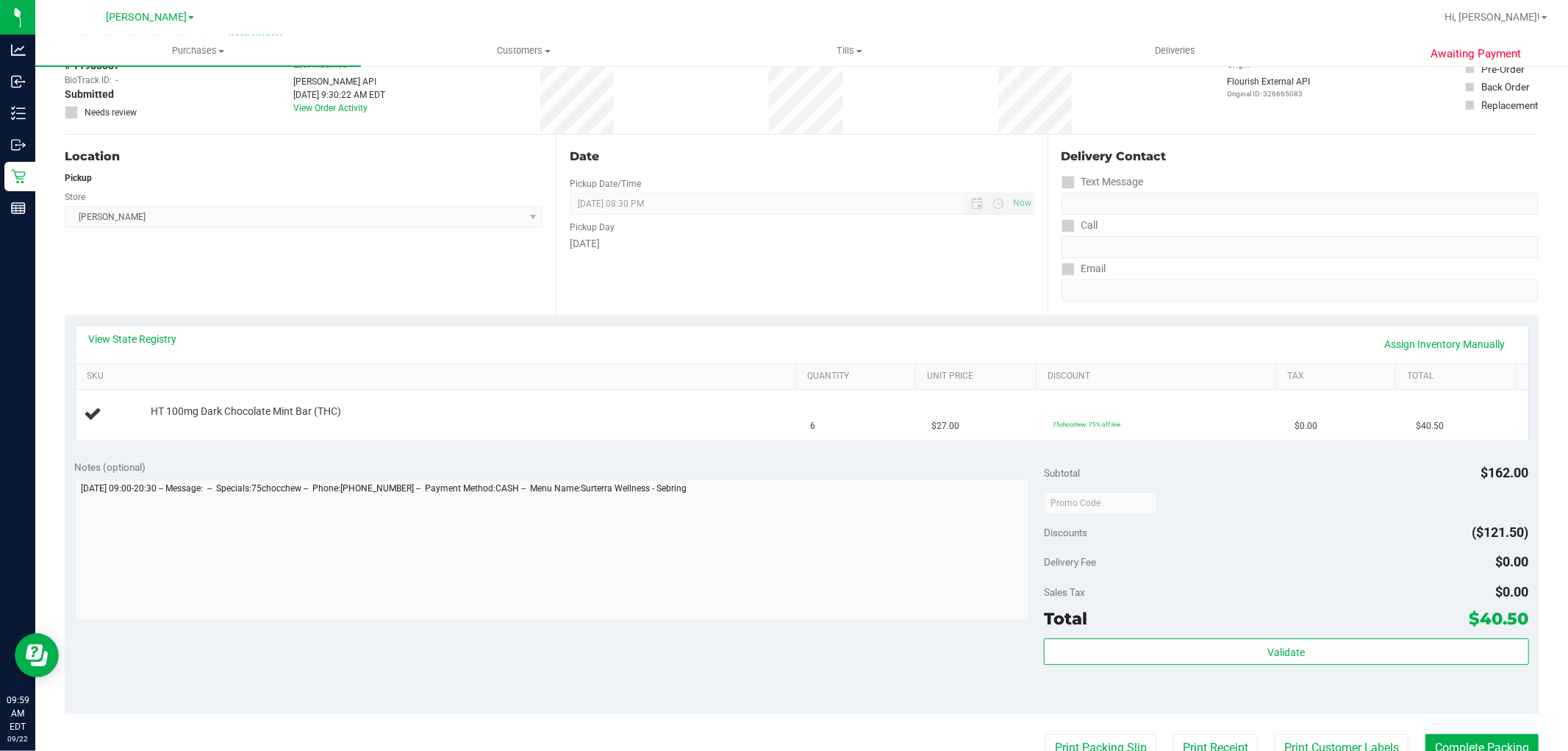
scroll to position [163, 0]
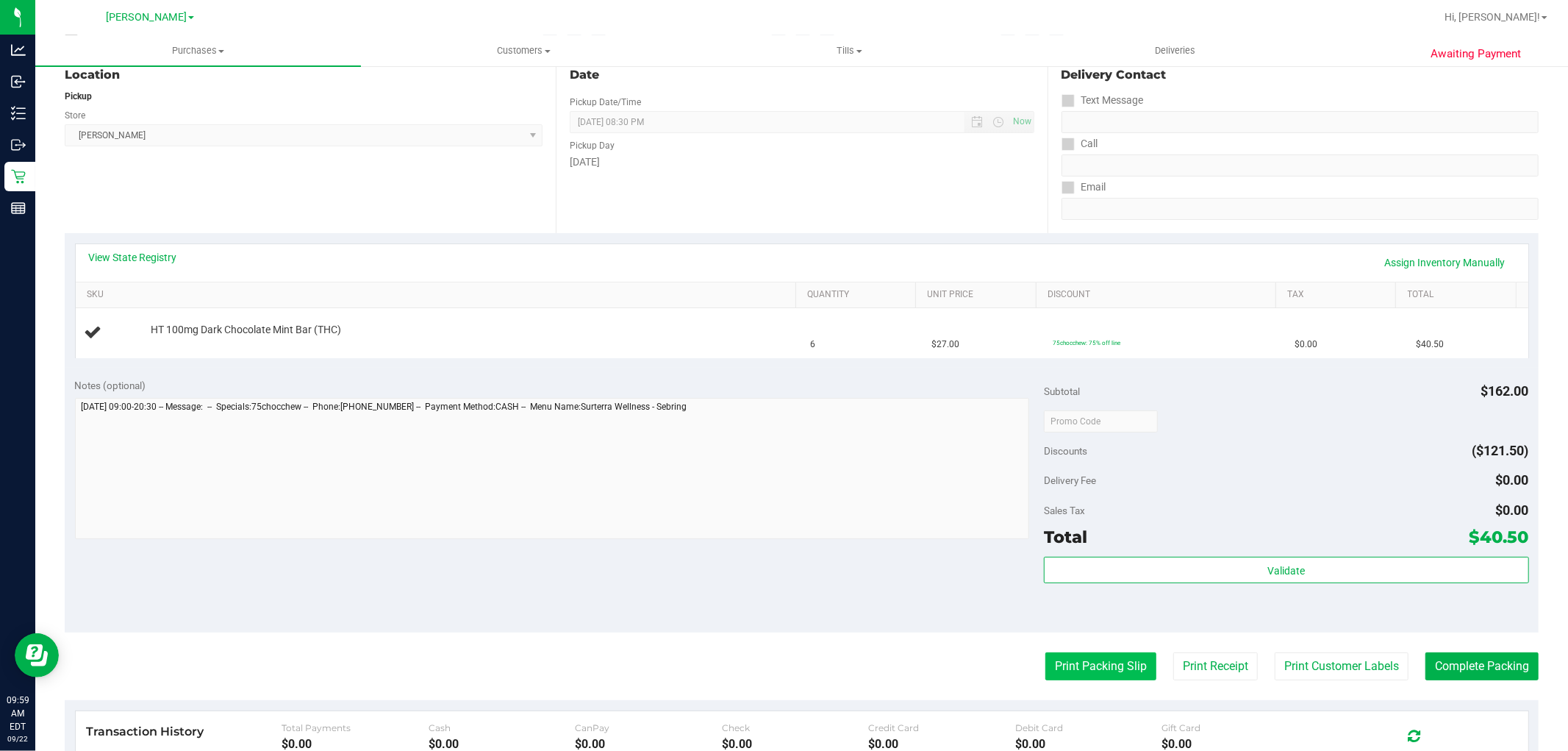
click at [1112, 658] on button "Print Packing Slip" at bounding box center [1101, 667] width 111 height 28
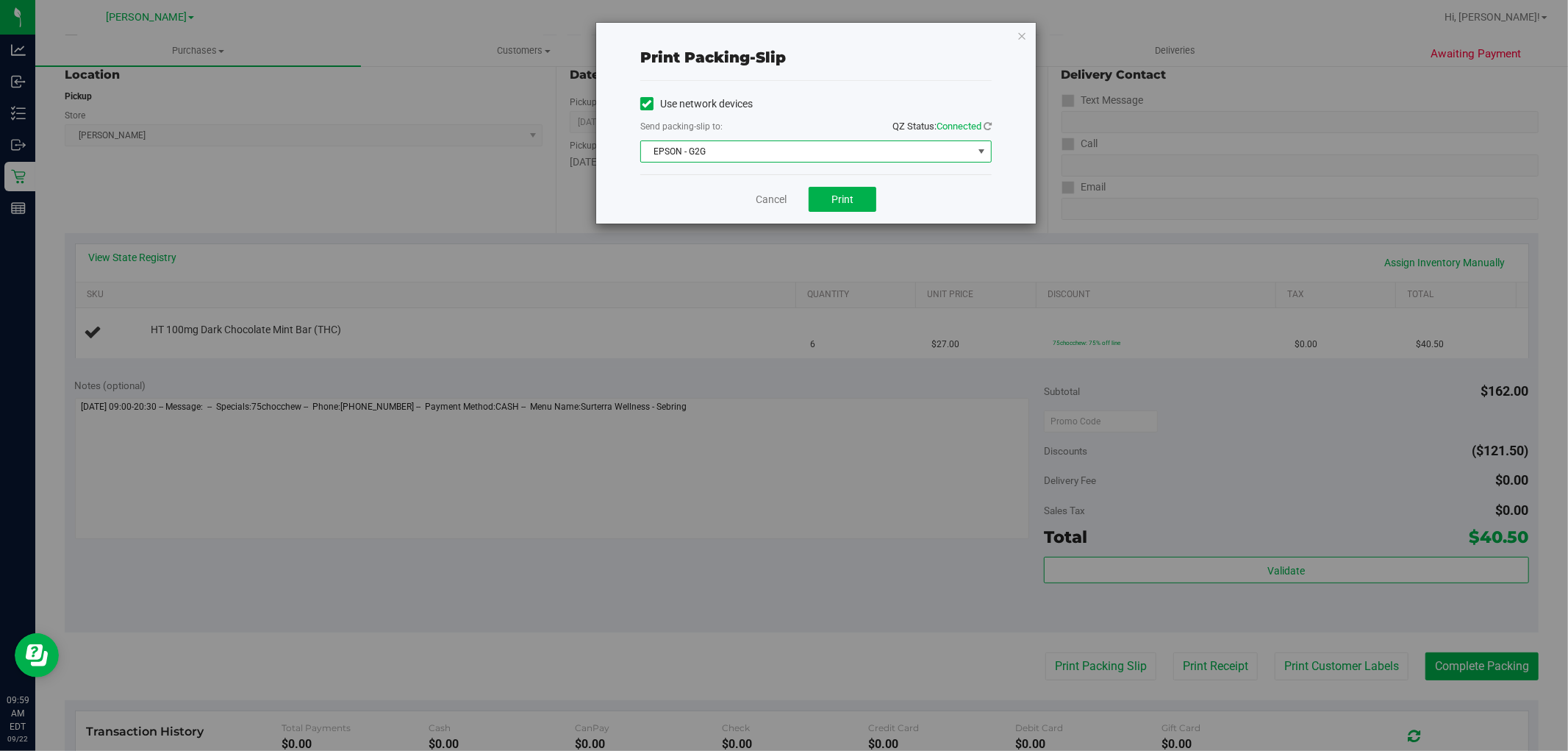
click at [849, 149] on span "EPSON - G2G" at bounding box center [807, 151] width 331 height 21
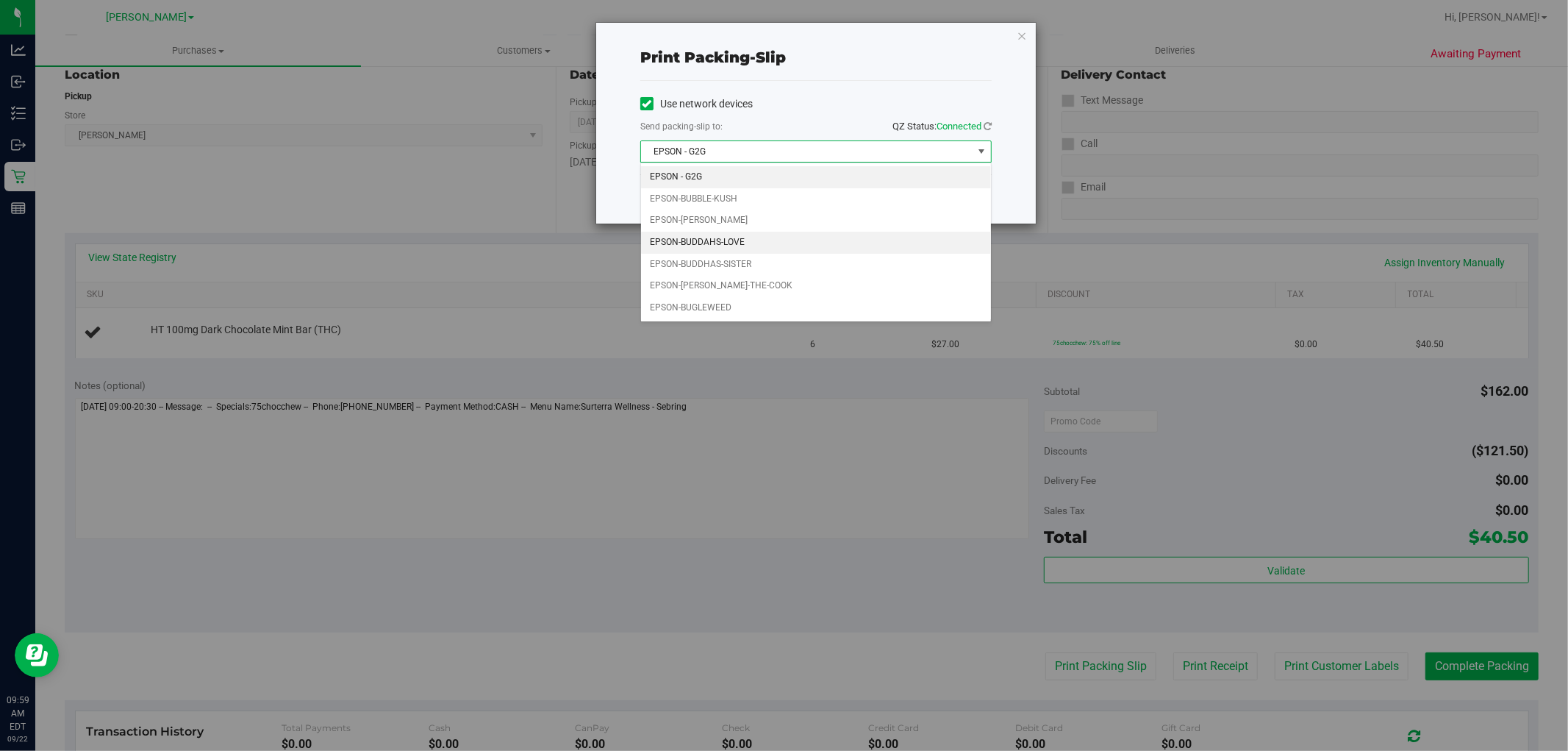
click at [725, 237] on li "EPSON-BUDDAHS-LOVE" at bounding box center [817, 243] width 350 height 22
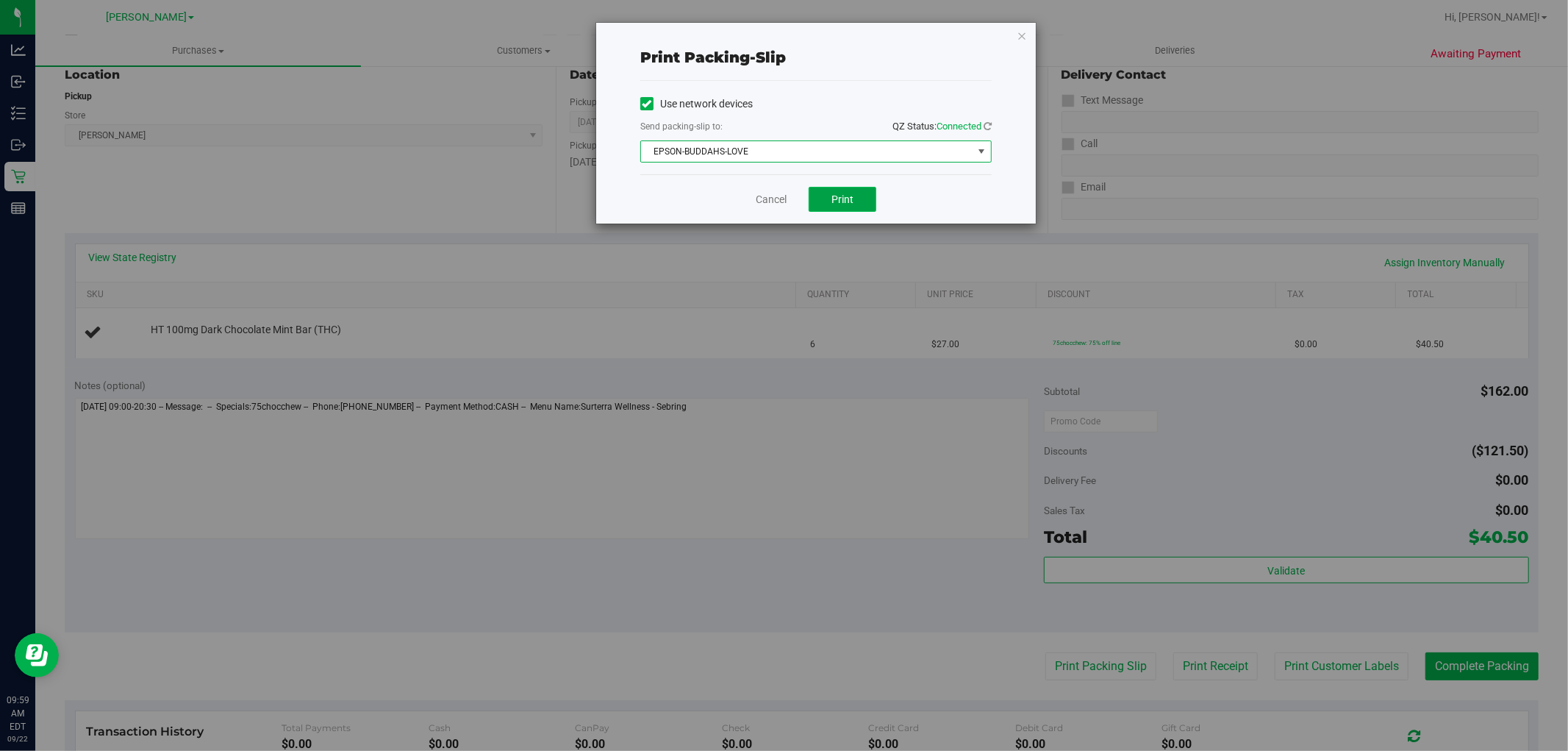
click at [841, 195] on span "Print" at bounding box center [842, 199] width 22 height 12
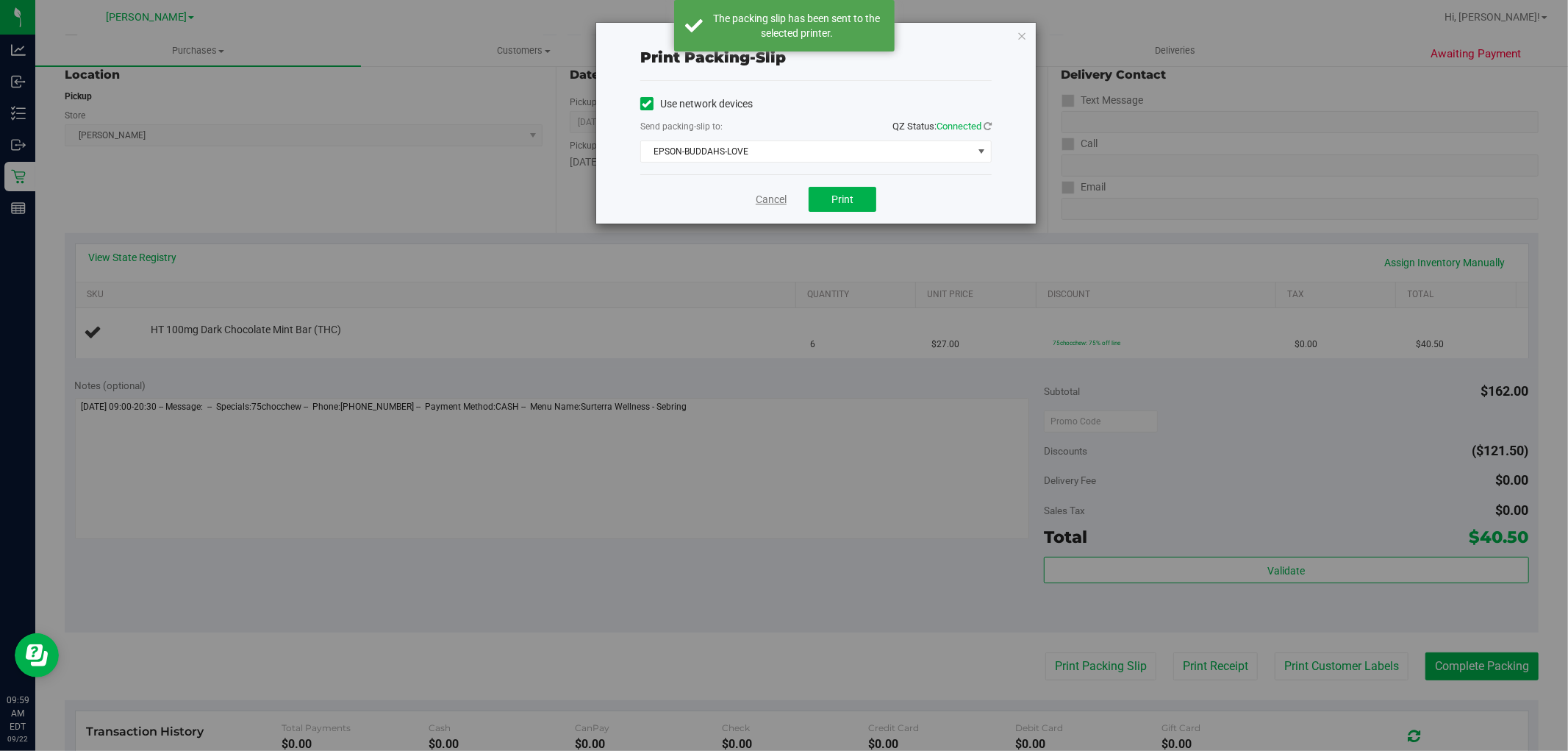
click at [761, 196] on link "Cancel" at bounding box center [771, 199] width 31 height 15
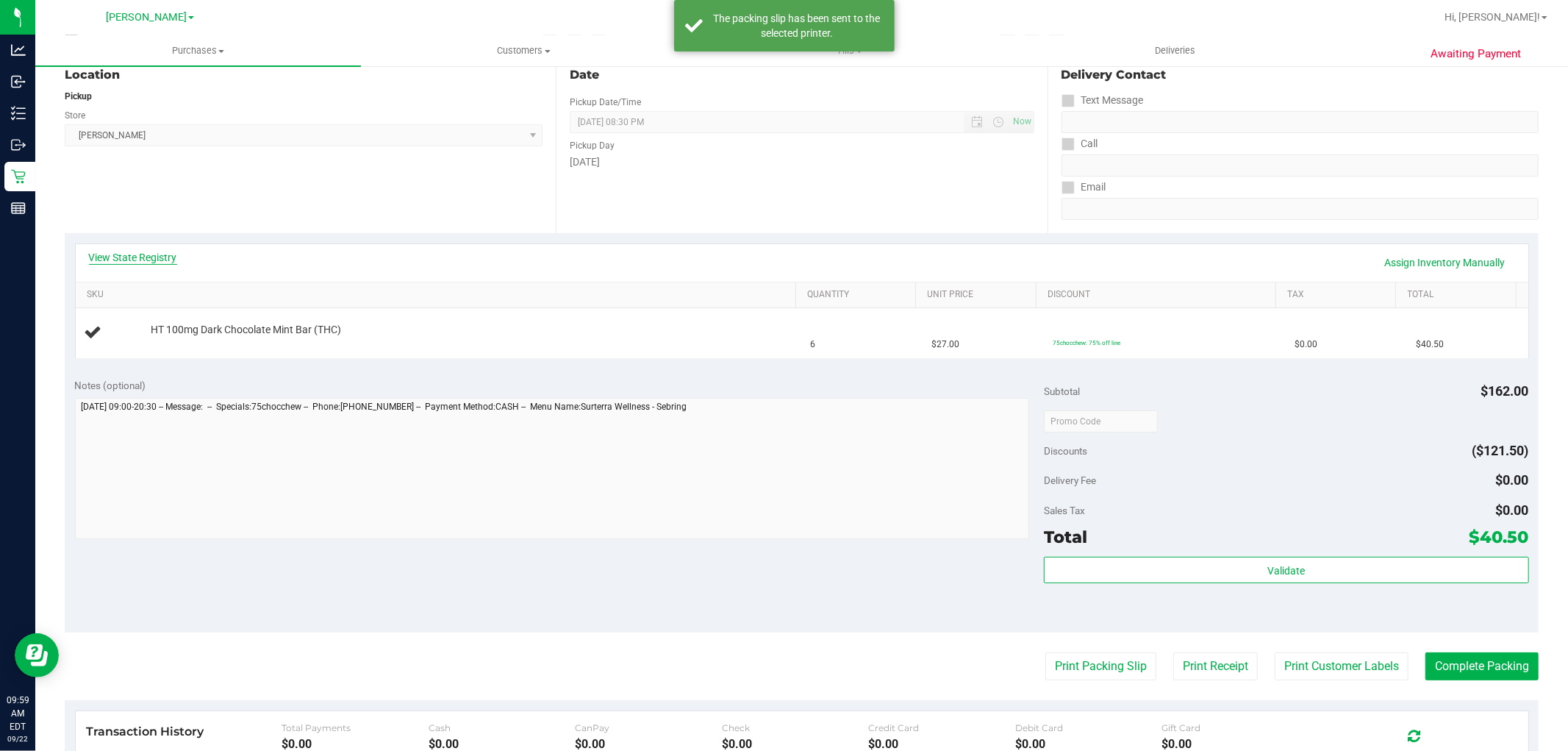
click at [124, 251] on link "View State Registry" at bounding box center [133, 257] width 88 height 15
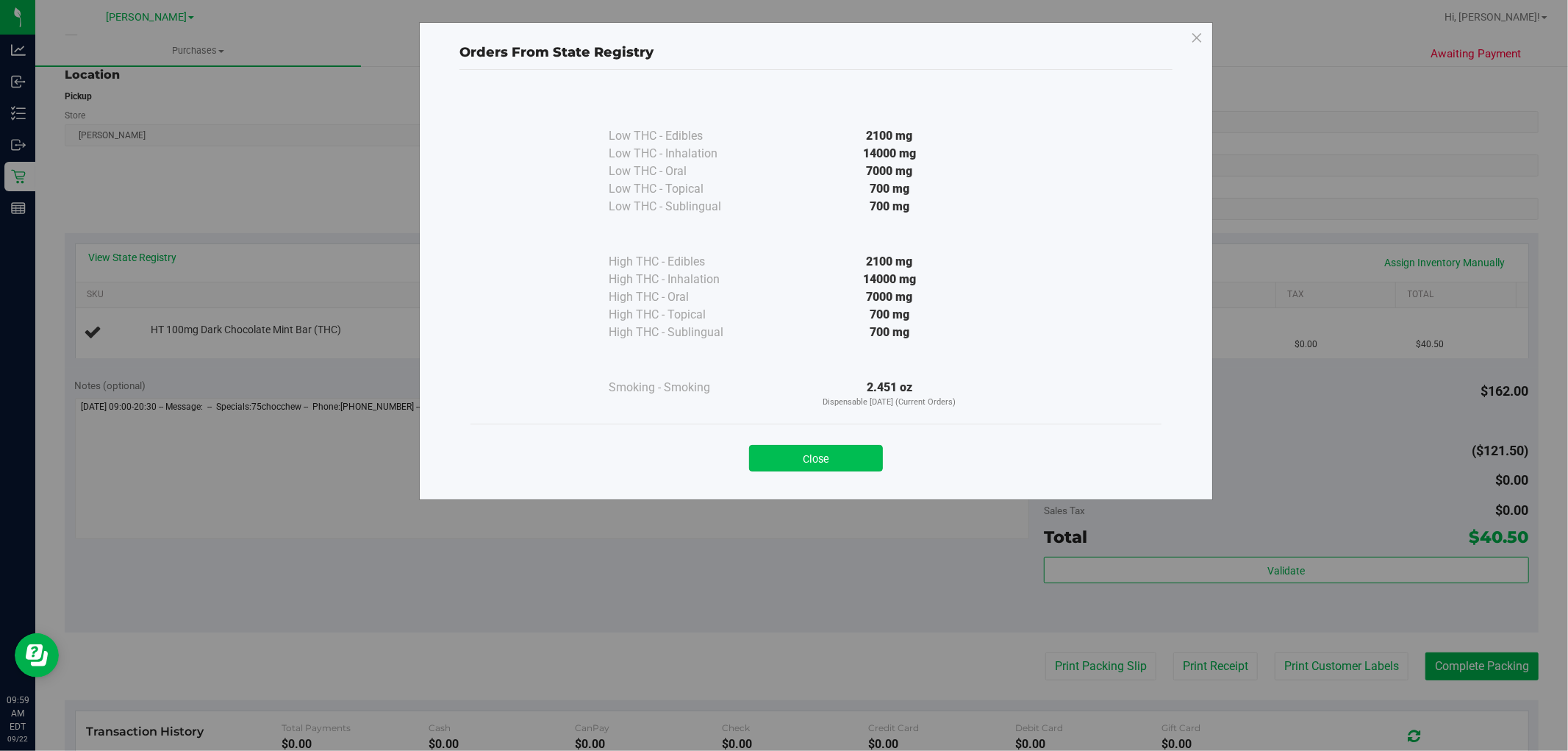
click at [806, 457] on button "Close" at bounding box center [817, 458] width 134 height 27
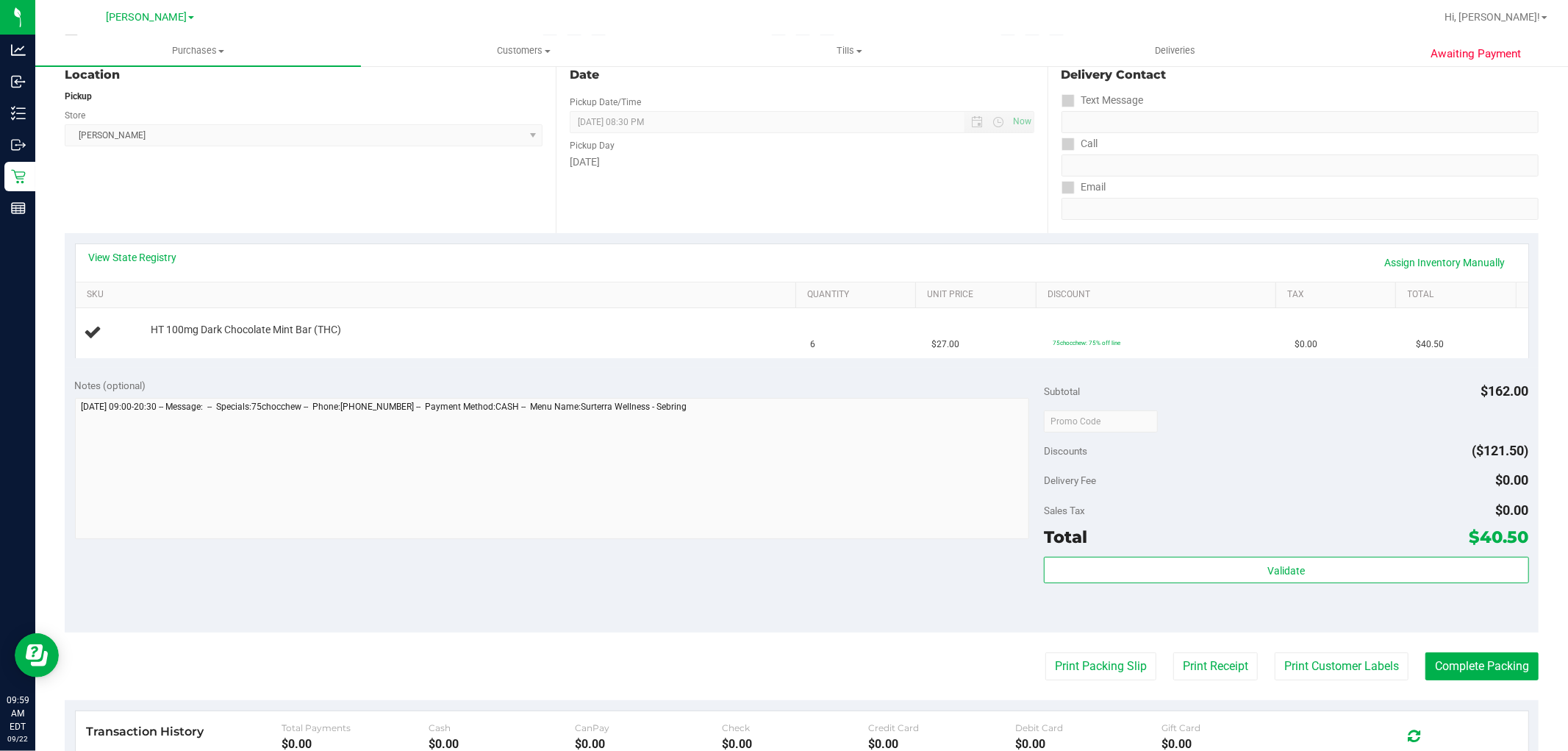
click at [760, 380] on div "Notes (optional)" at bounding box center [559, 385] width 969 height 15
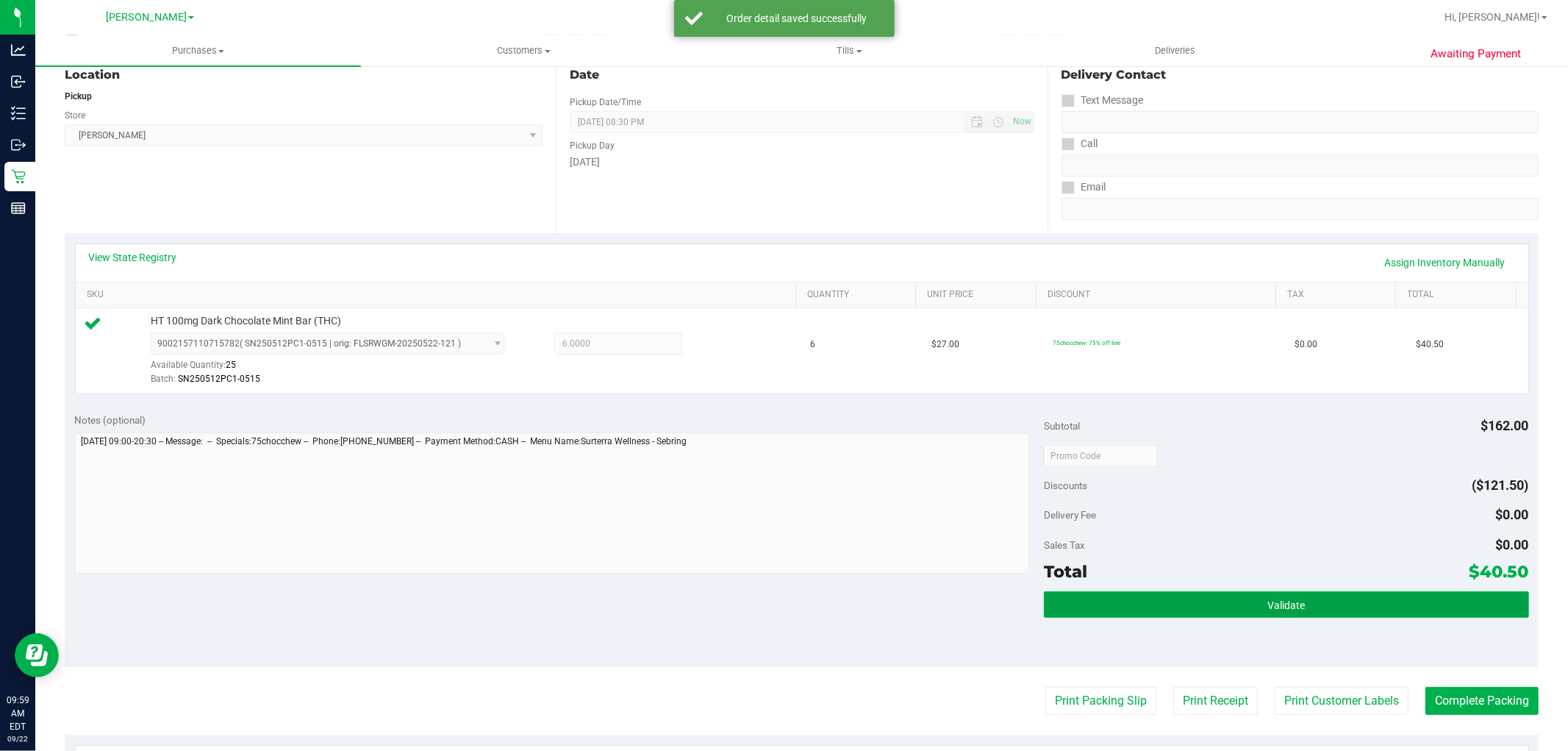
click at [1064, 596] on button "Validate" at bounding box center [1286, 604] width 484 height 27
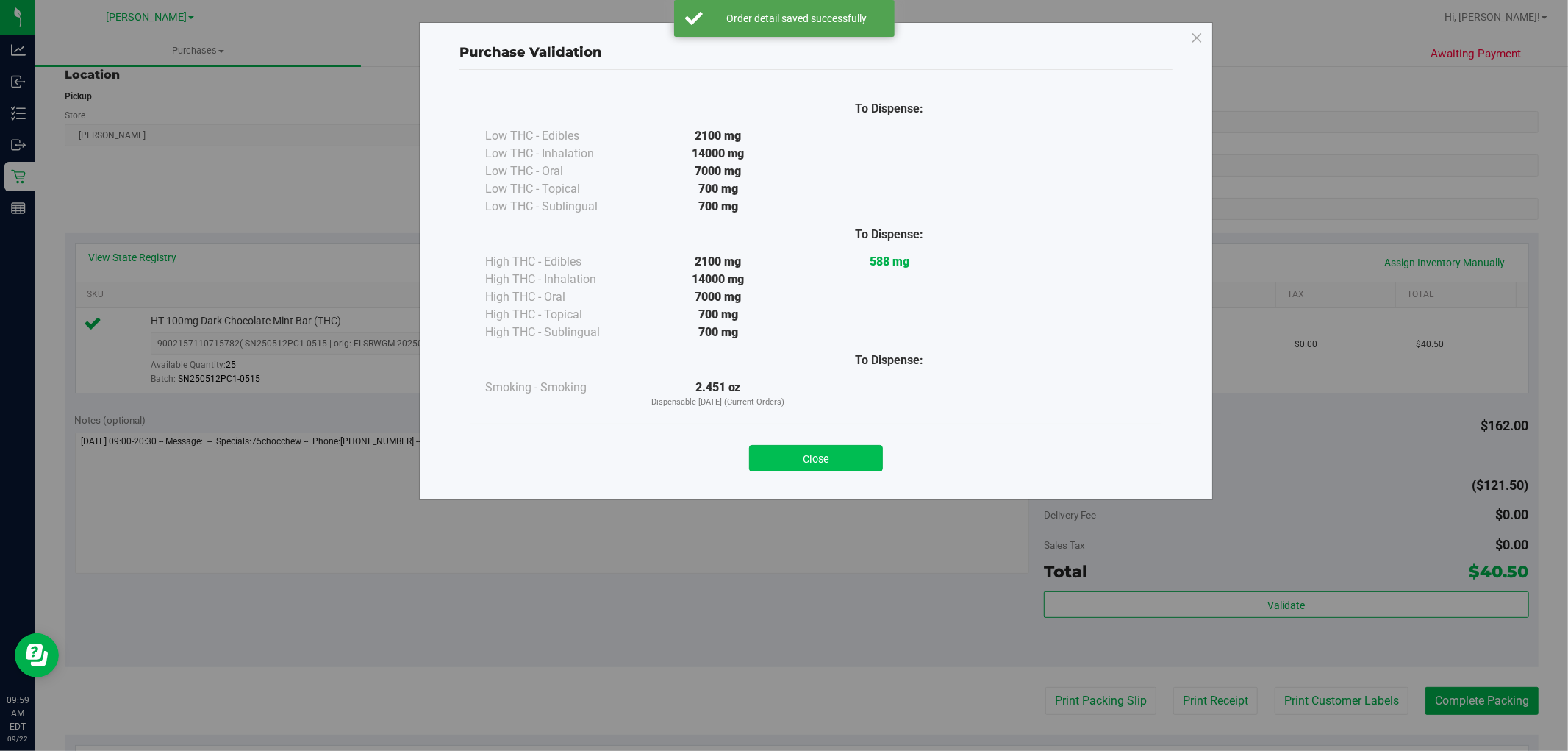
click at [822, 460] on button "Close" at bounding box center [817, 458] width 134 height 27
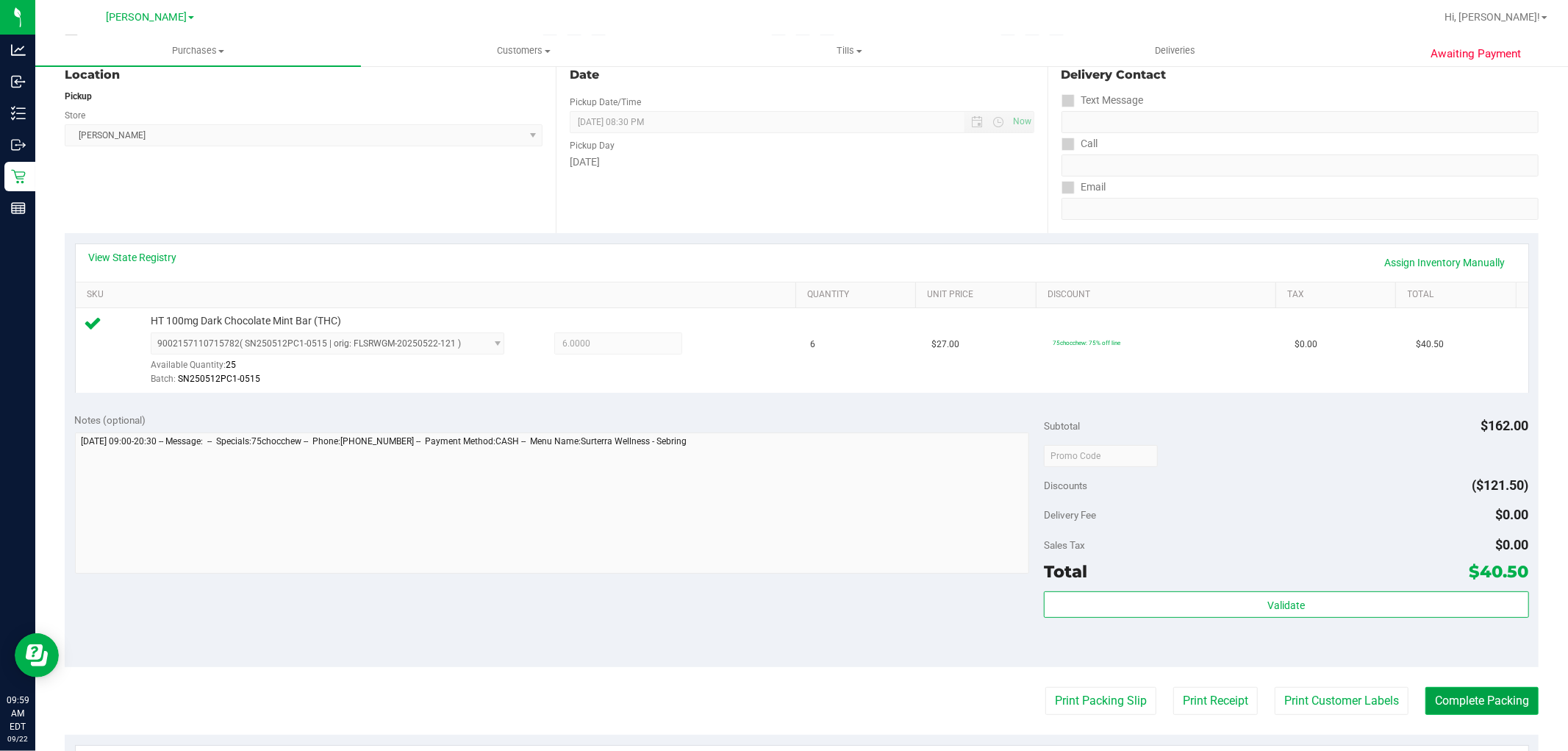
click at [1466, 702] on button "Complete Packing" at bounding box center [1482, 701] width 113 height 28
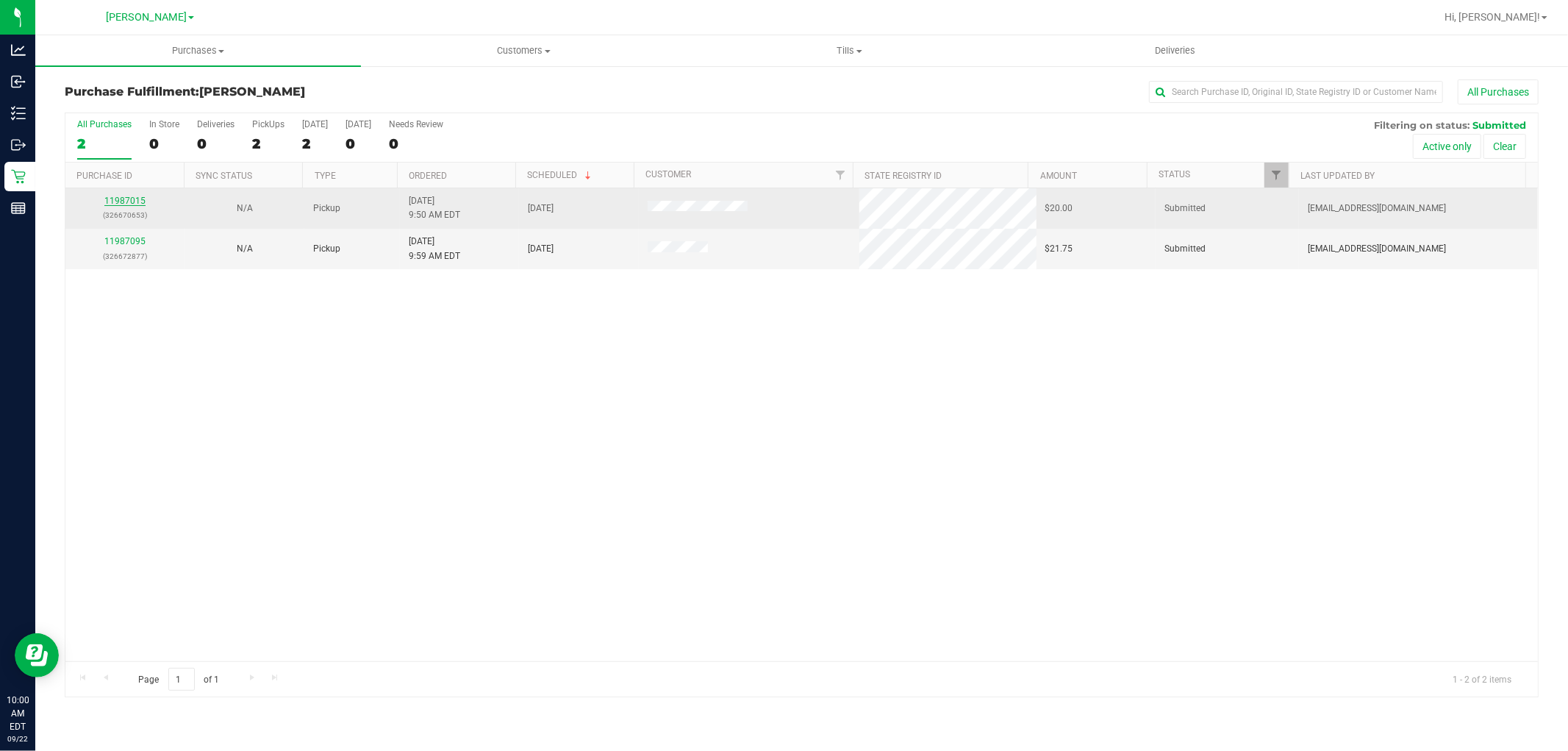
click at [141, 196] on link "11987015" at bounding box center [125, 201] width 41 height 10
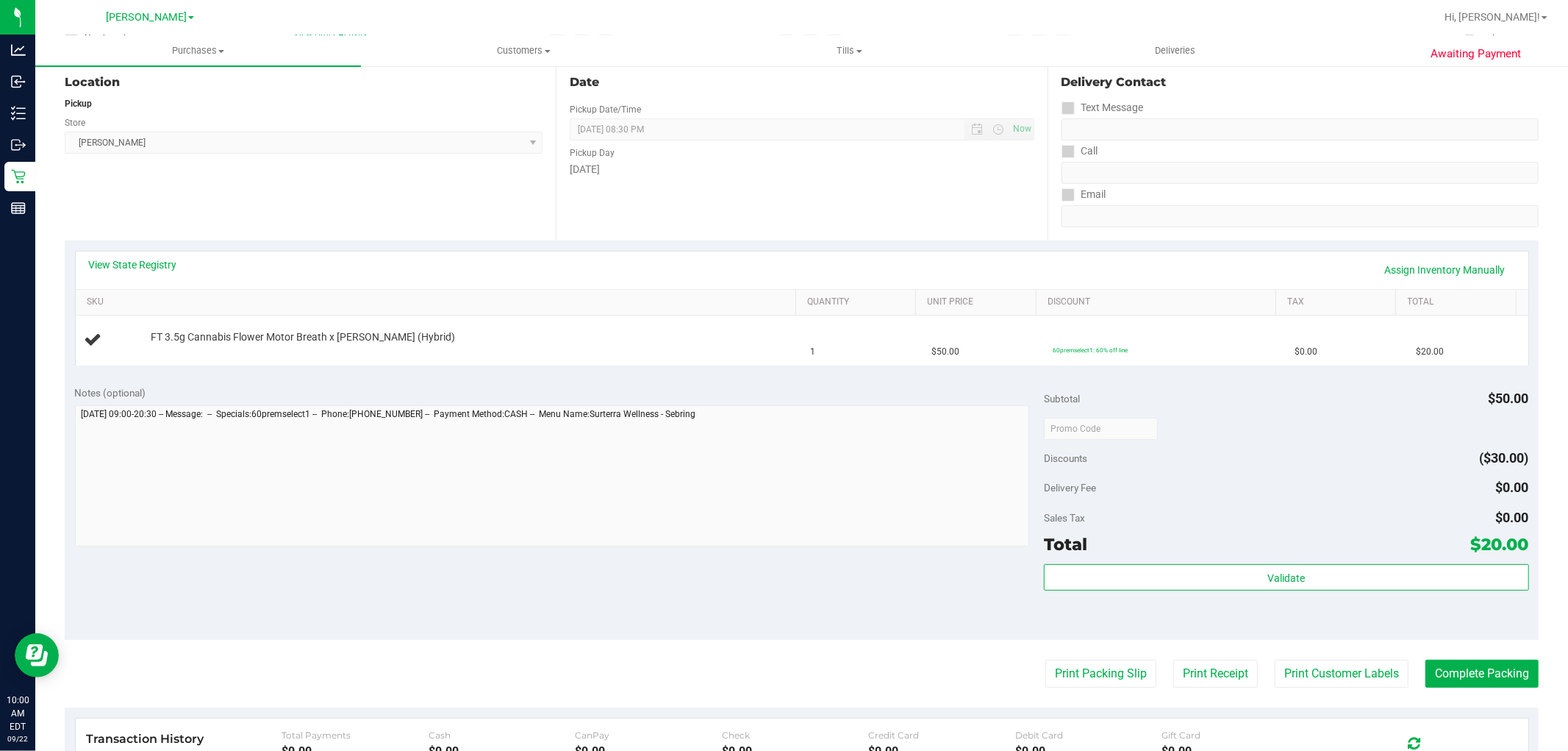
scroll to position [163, 0]
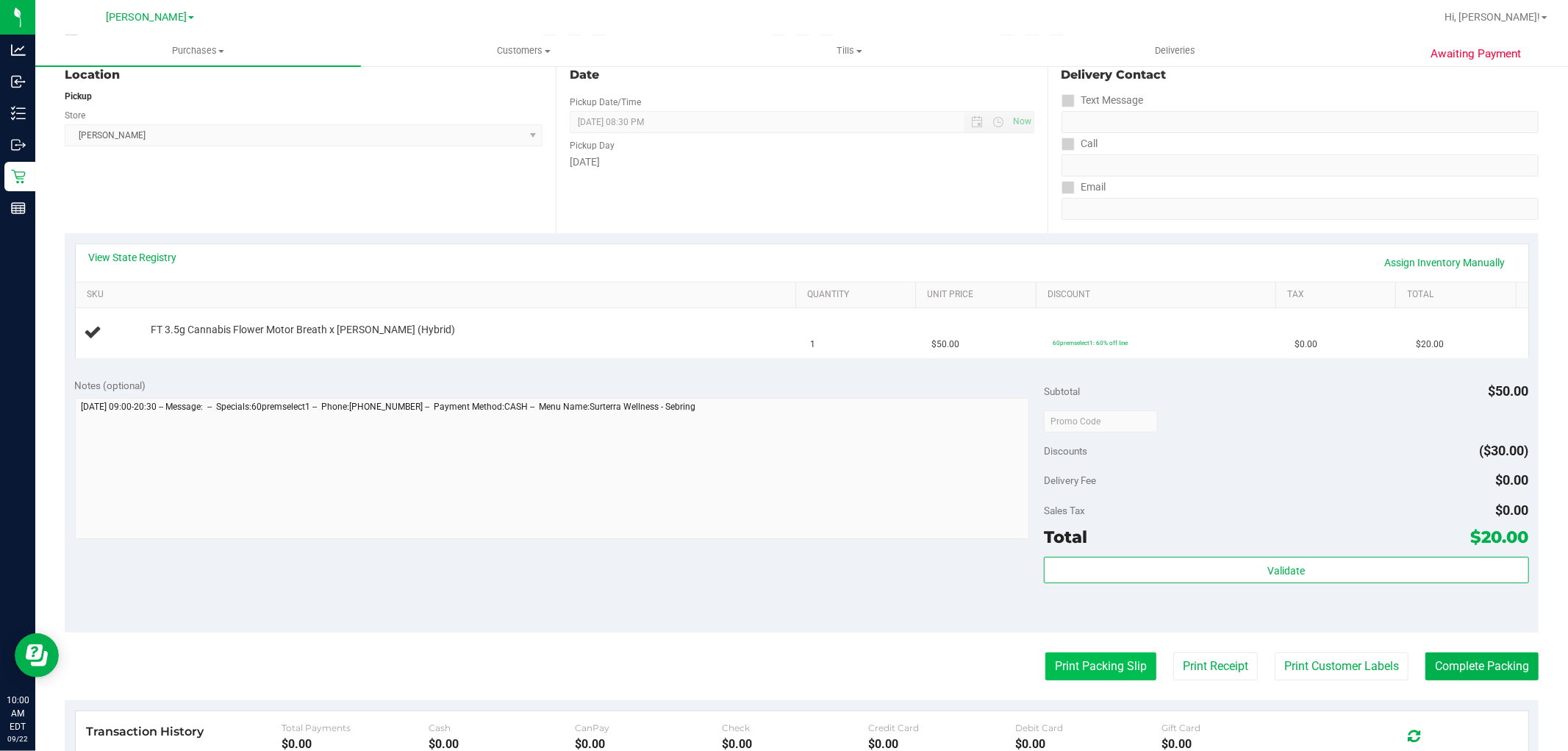
click at [1097, 662] on button "Print Packing Slip" at bounding box center [1101, 667] width 111 height 28
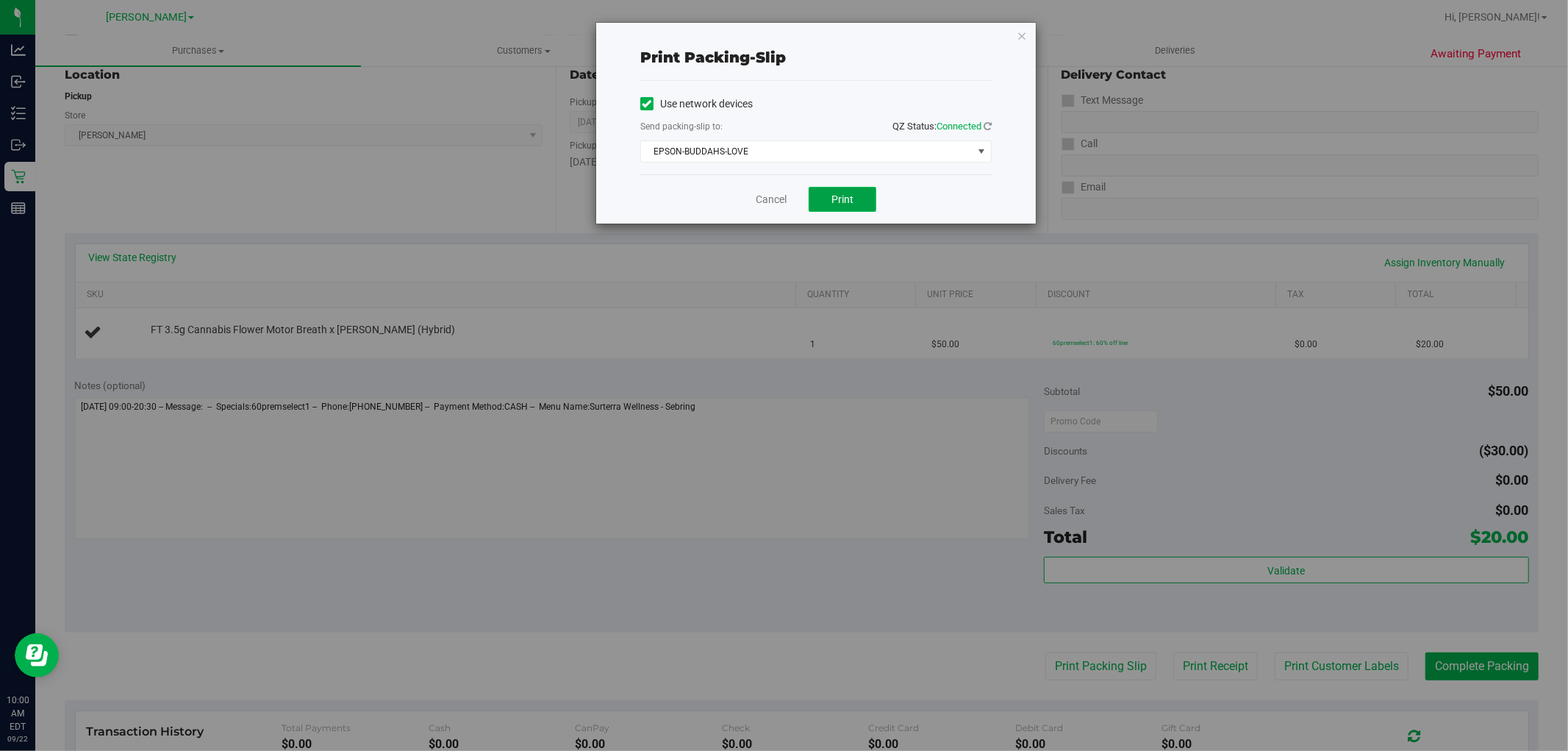
click at [831, 201] on span "Print" at bounding box center [842, 199] width 22 height 12
click at [760, 194] on link "Cancel" at bounding box center [771, 199] width 31 height 15
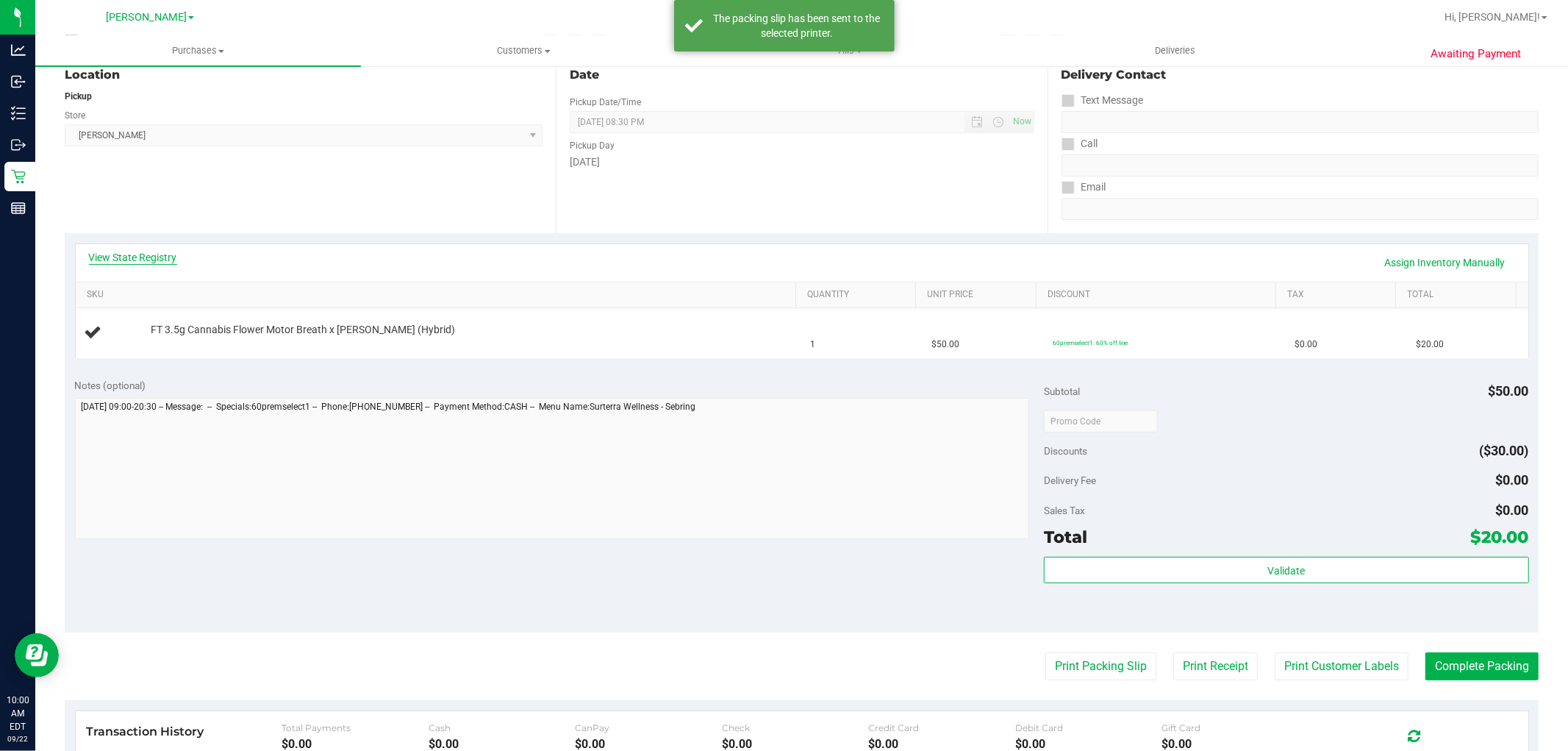
click at [115, 261] on link "View State Registry" at bounding box center [133, 257] width 88 height 15
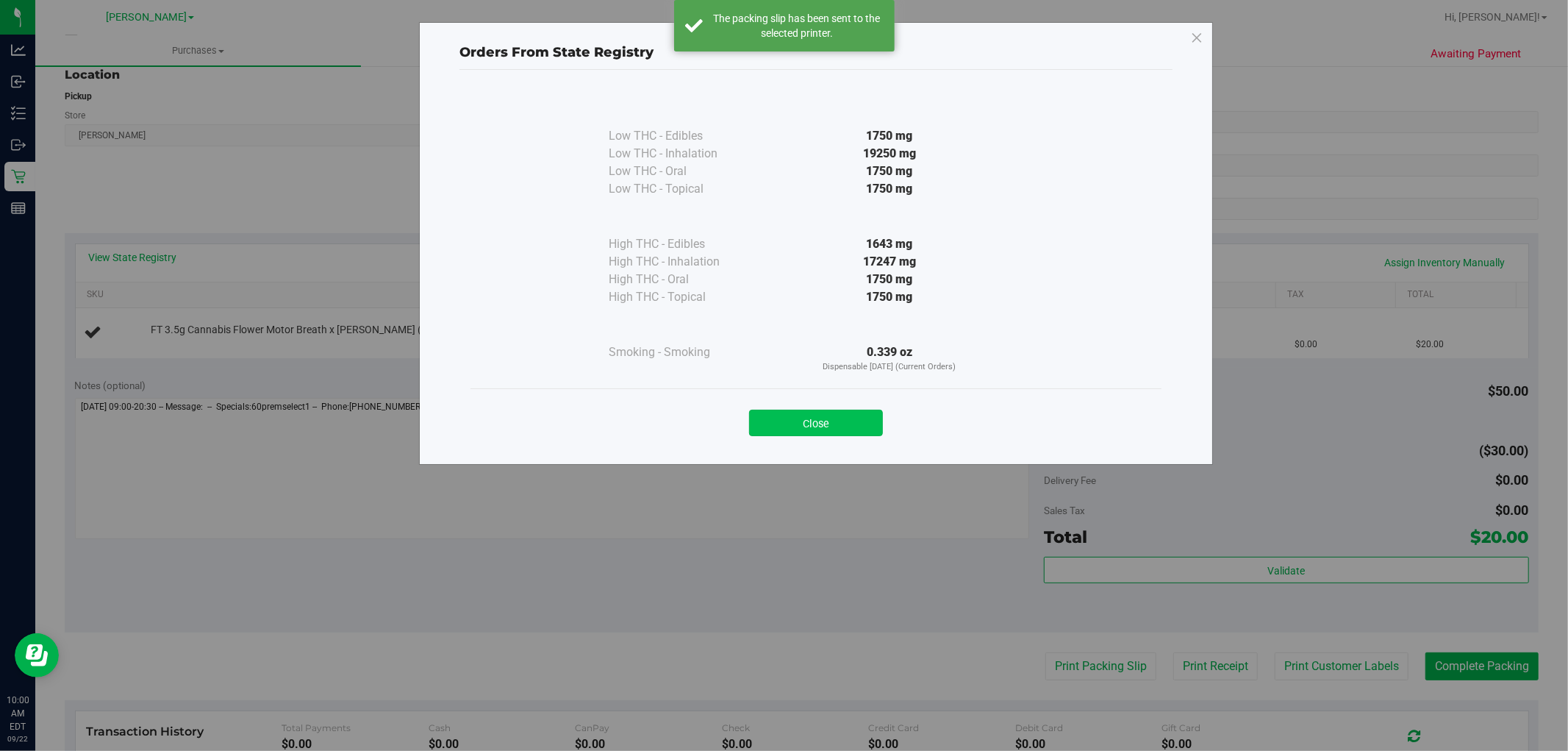
click at [870, 428] on button "Close" at bounding box center [817, 423] width 134 height 27
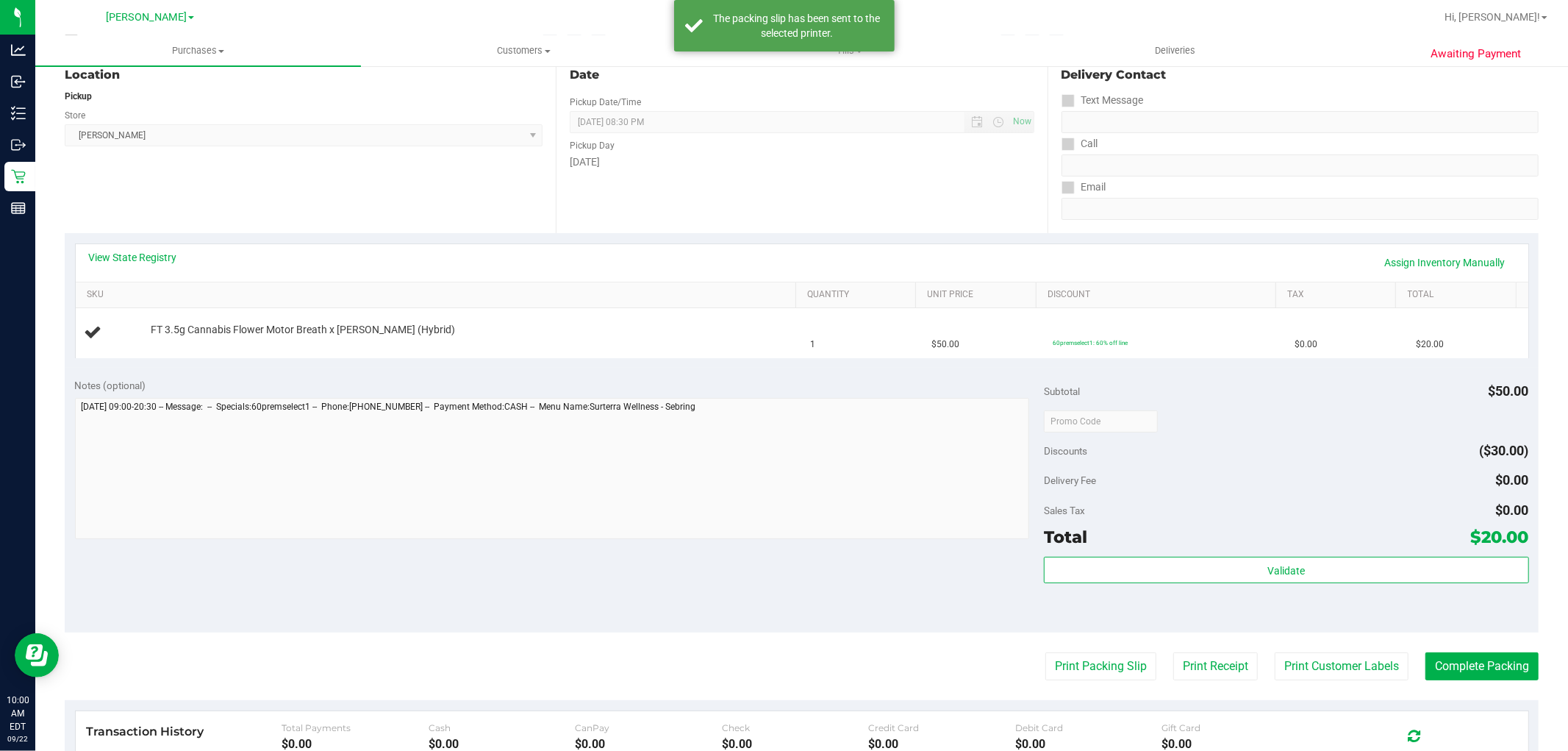
click at [1231, 450] on div "Discounts ($30.00)" at bounding box center [1286, 450] width 484 height 27
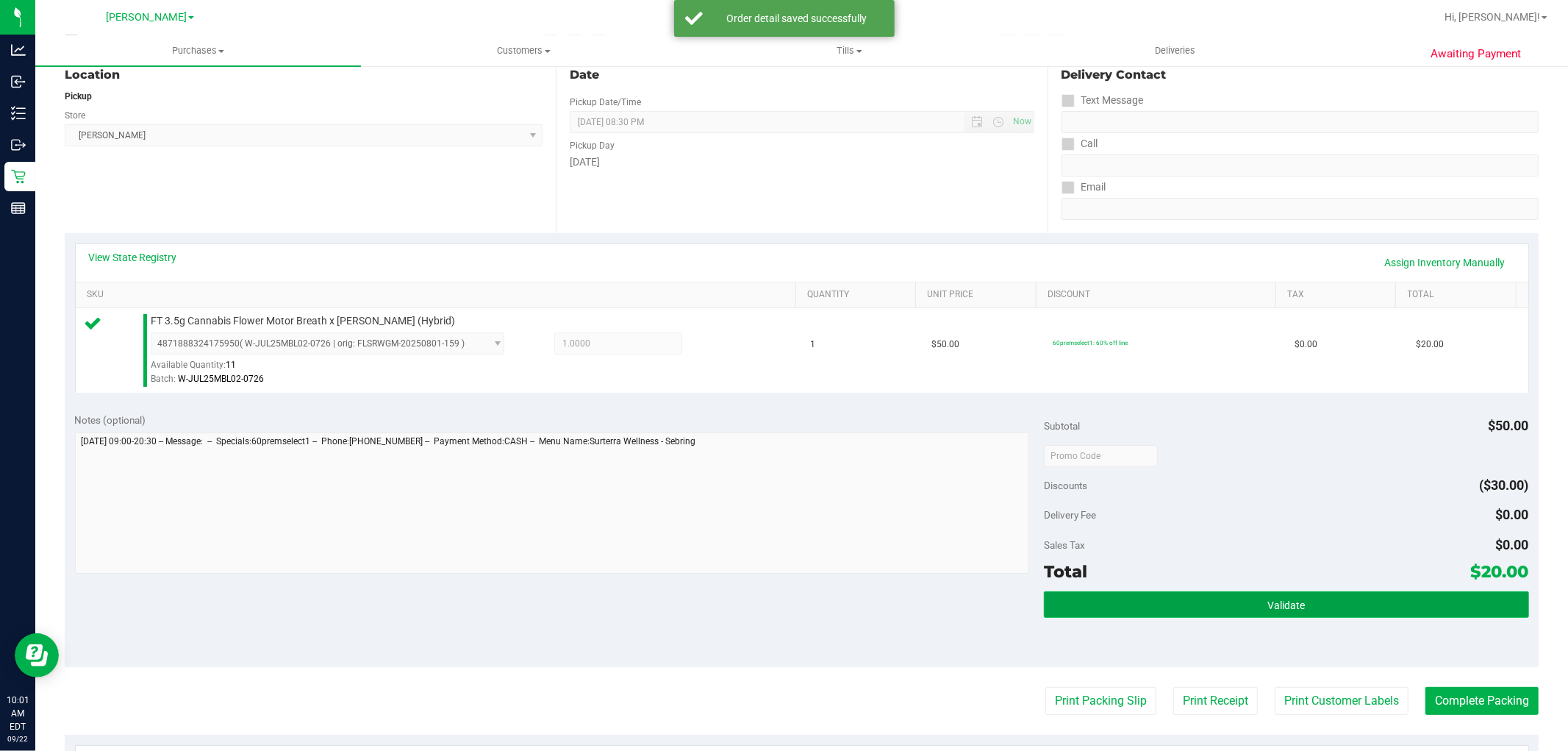
click at [1226, 612] on button "Validate" at bounding box center [1286, 604] width 484 height 27
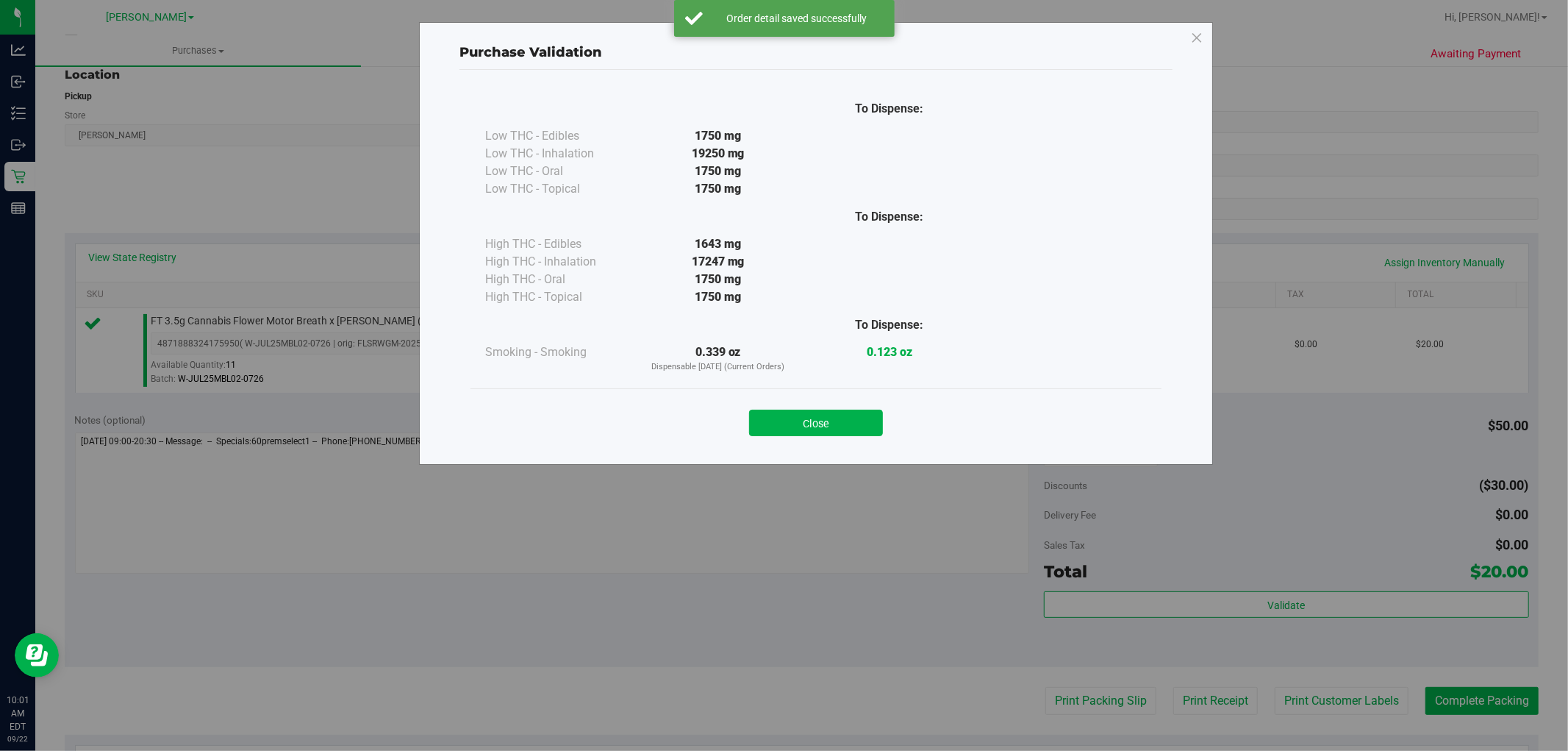
click at [790, 408] on div "Close" at bounding box center [816, 418] width 669 height 37
click at [807, 431] on button "Close" at bounding box center [817, 423] width 134 height 27
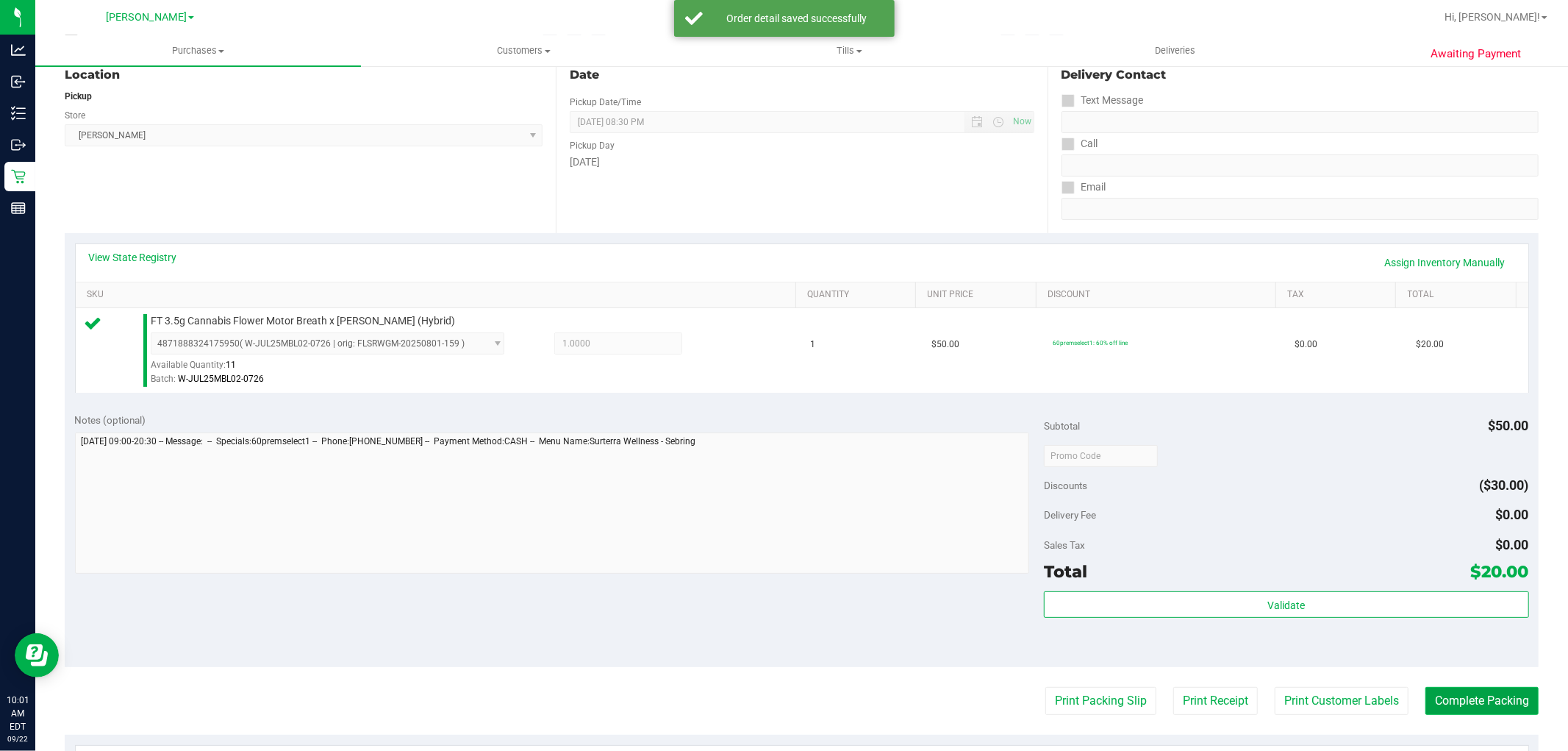
click at [1450, 696] on button "Complete Packing" at bounding box center [1482, 701] width 113 height 28
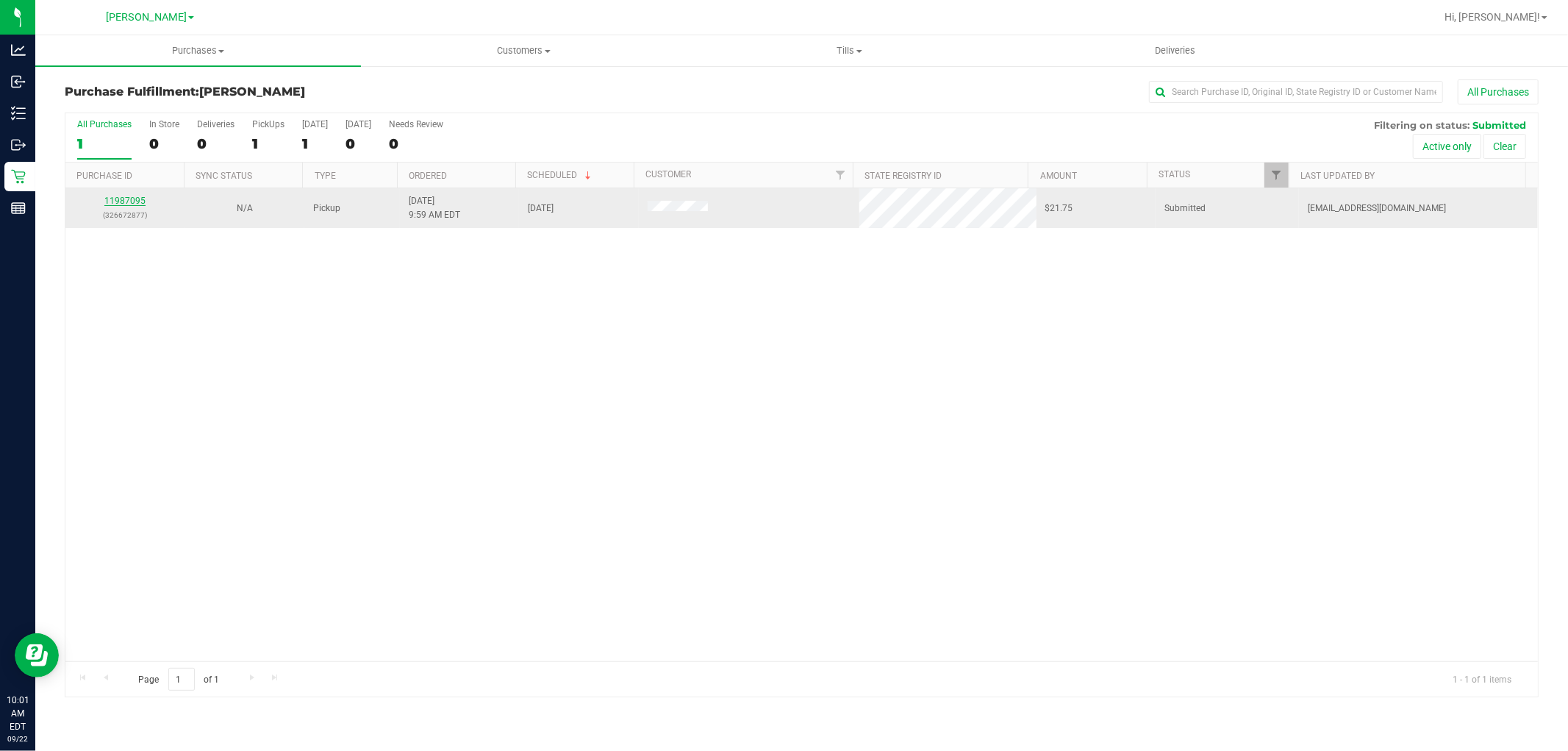
click at [129, 197] on link "11987095" at bounding box center [125, 201] width 41 height 10
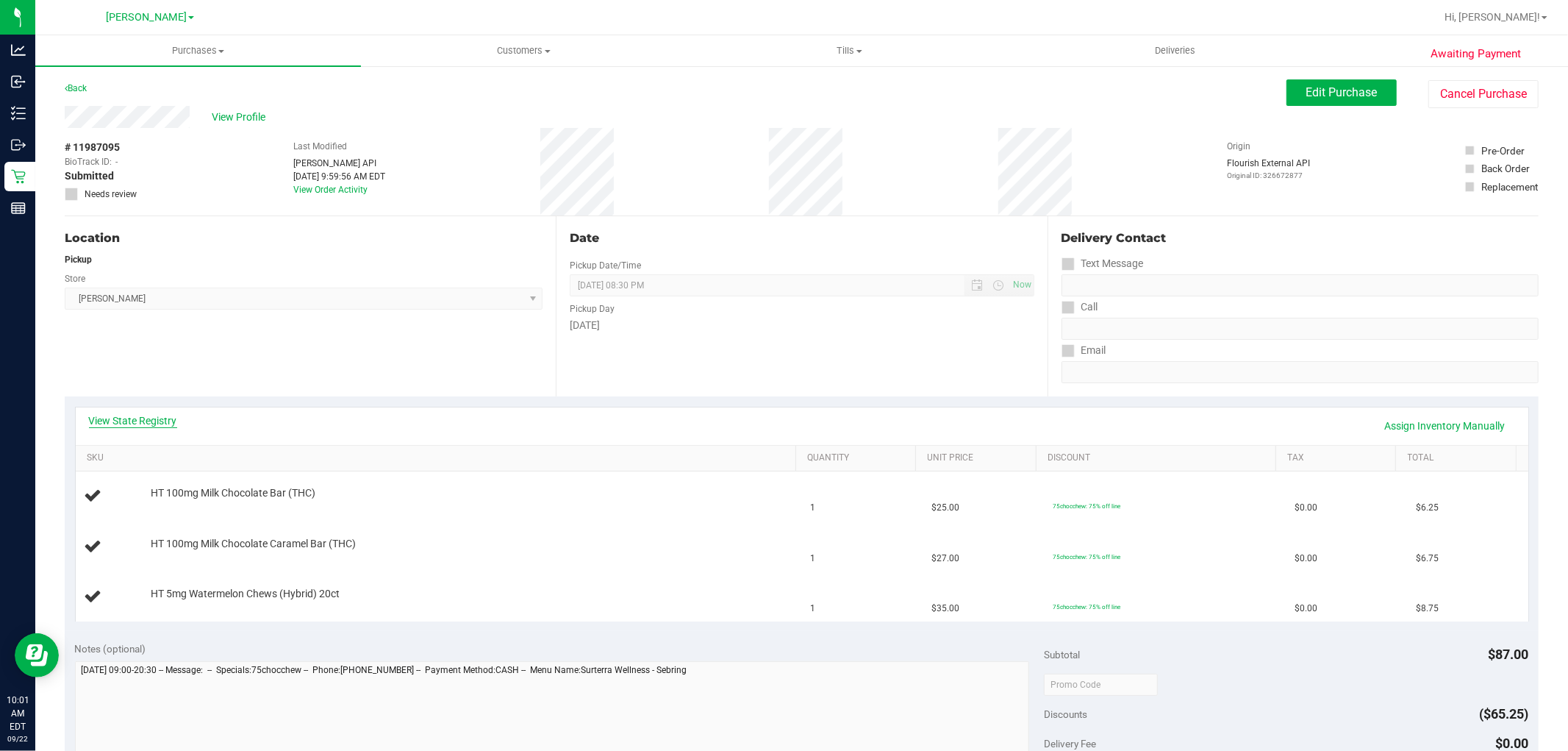
click at [135, 421] on link "View State Registry" at bounding box center [133, 420] width 88 height 15
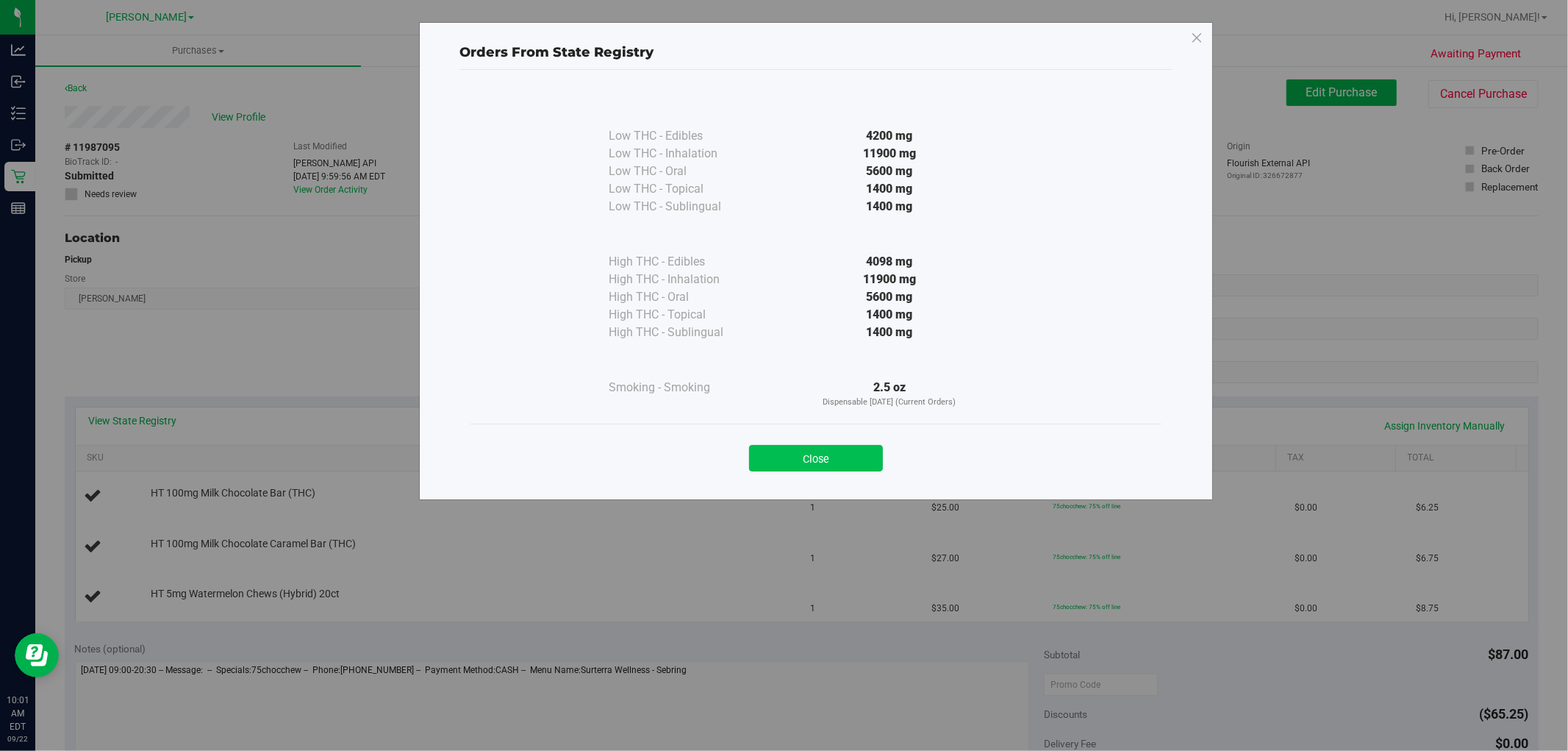
click at [806, 456] on button "Close" at bounding box center [817, 458] width 134 height 27
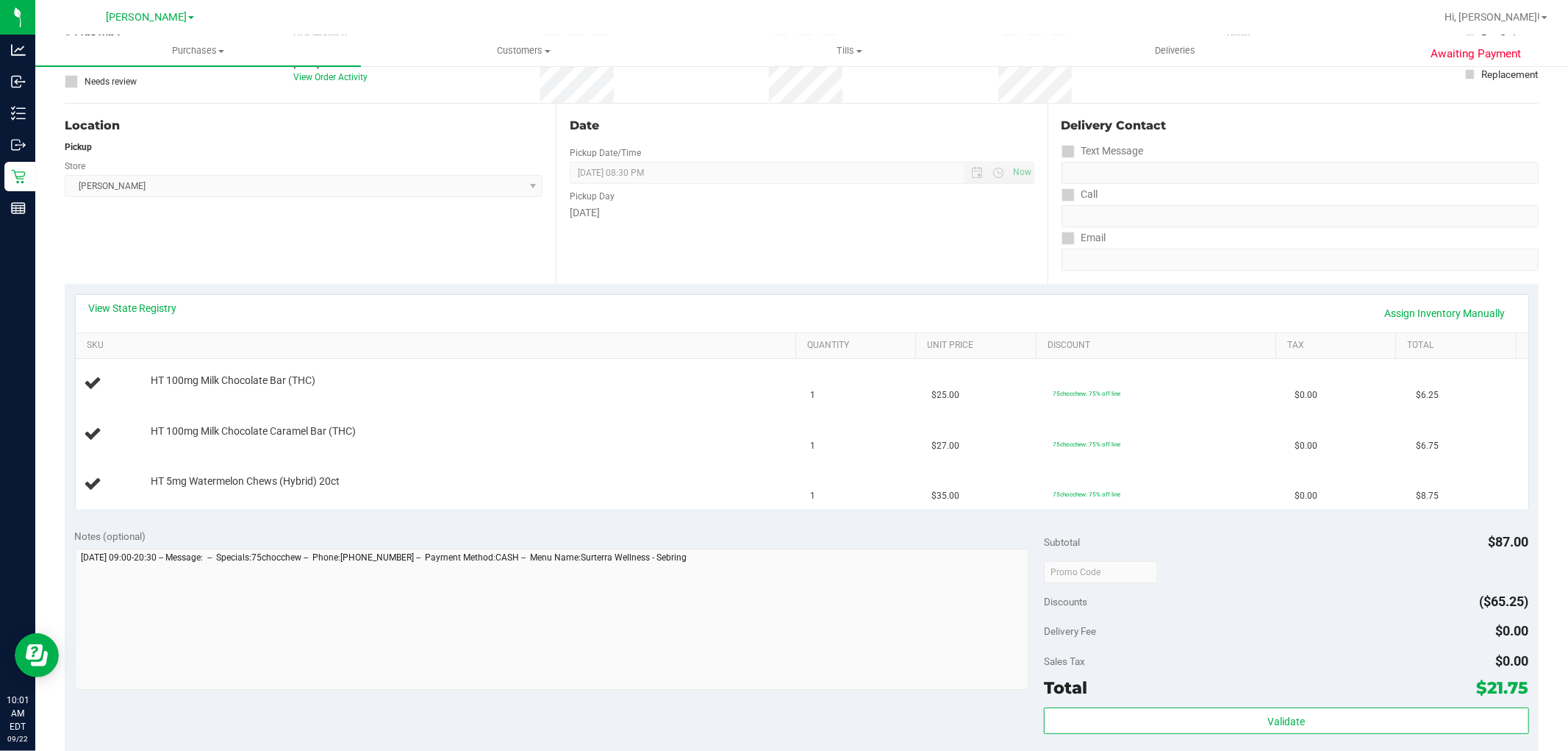
scroll to position [245, 0]
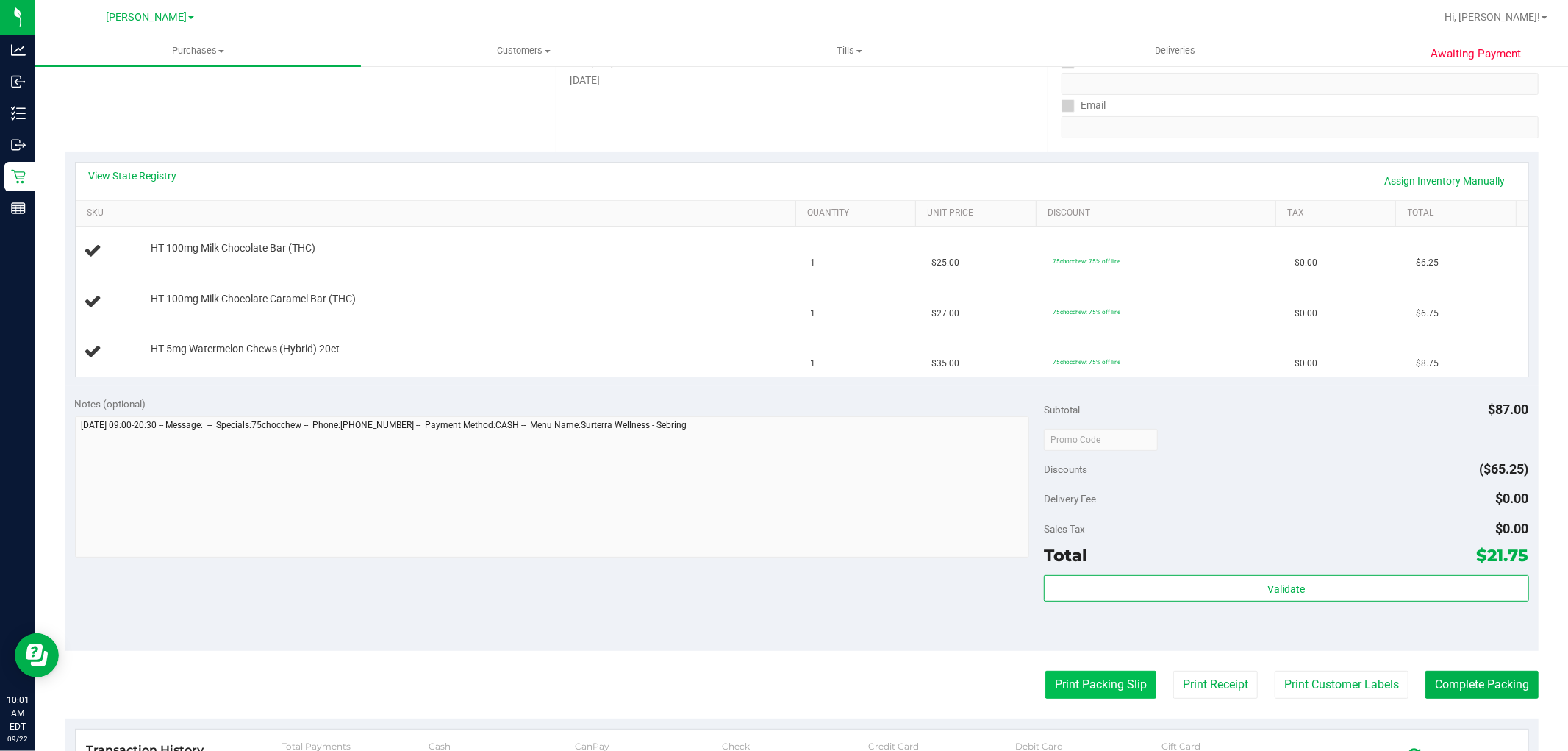
click at [1054, 683] on button "Print Packing Slip" at bounding box center [1101, 685] width 111 height 28
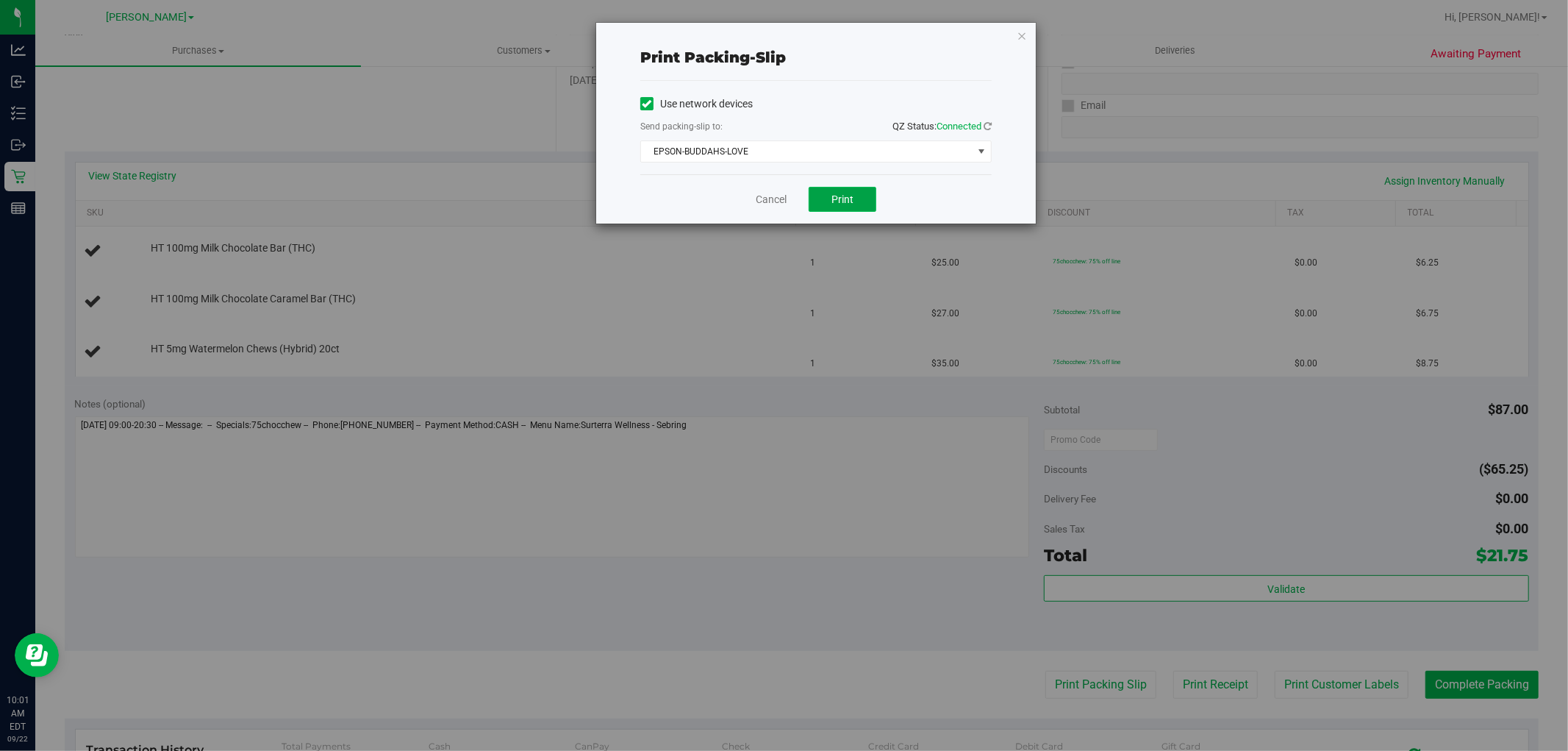
click at [839, 193] on span "Print" at bounding box center [842, 199] width 22 height 12
click at [768, 192] on link "Cancel" at bounding box center [771, 199] width 31 height 15
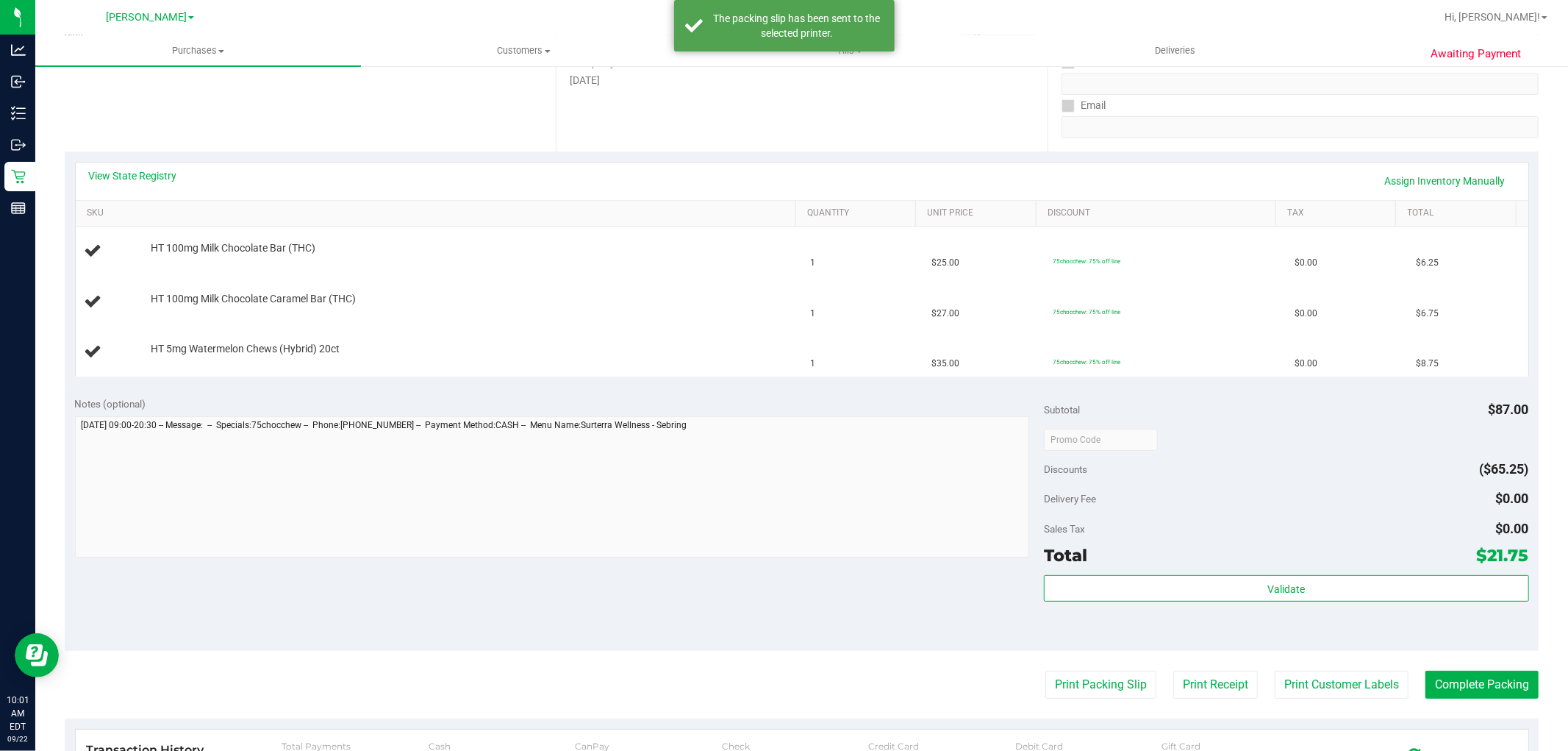
click at [740, 402] on div "Notes (optional)" at bounding box center [559, 404] width 969 height 15
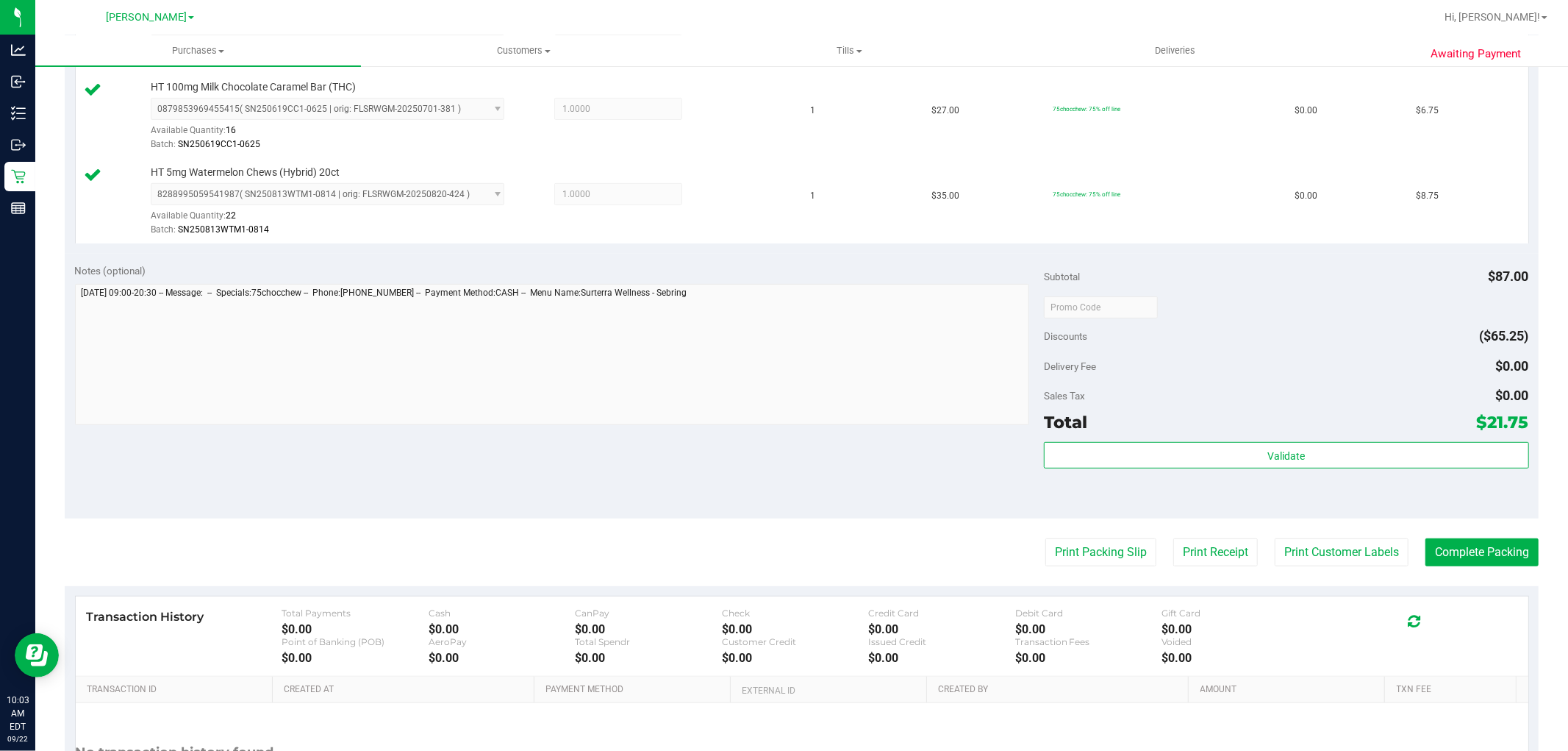
scroll to position [482, 0]
click at [1463, 549] on button "Complete Packing" at bounding box center [1482, 553] width 113 height 28
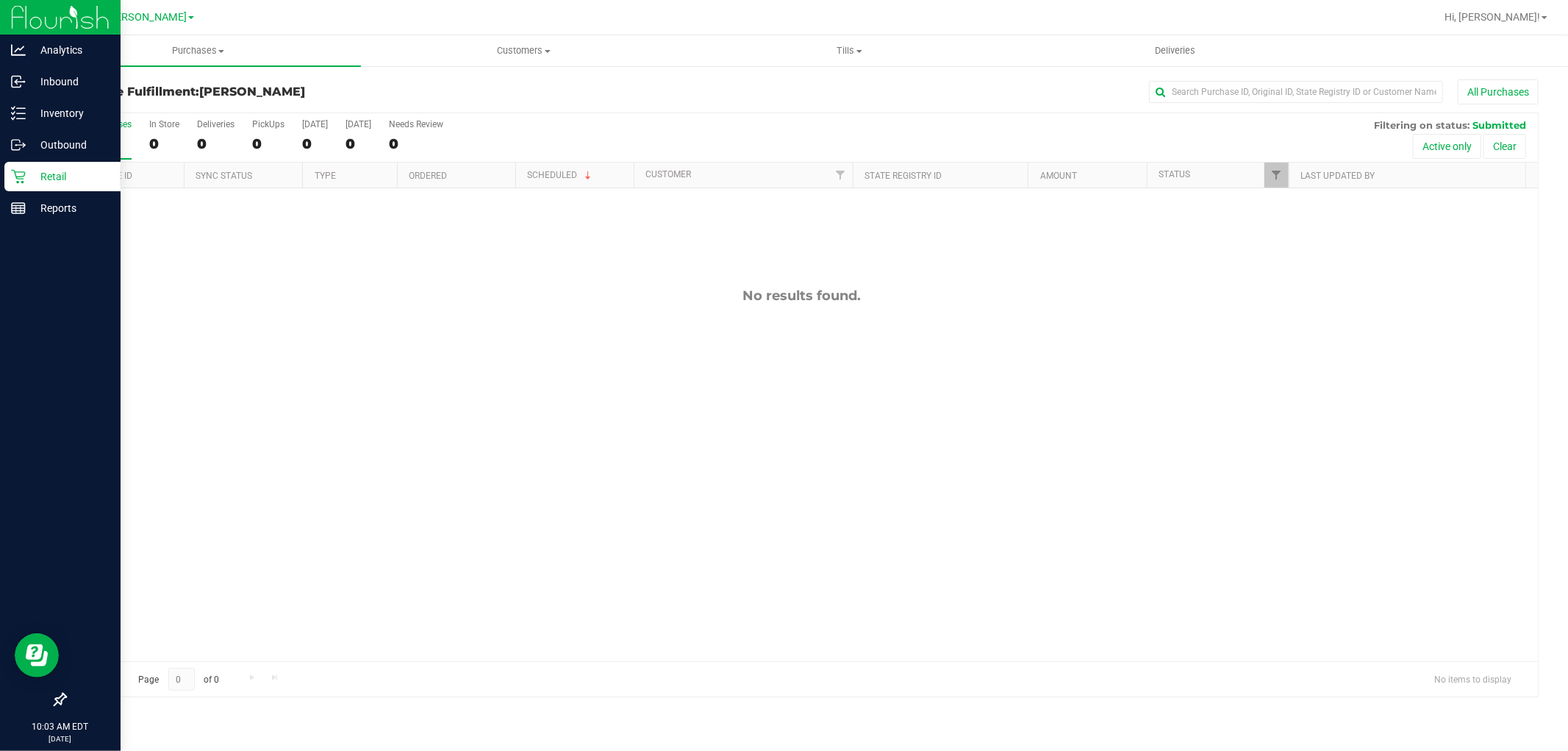
click at [15, 171] on icon at bounding box center [18, 177] width 14 height 14
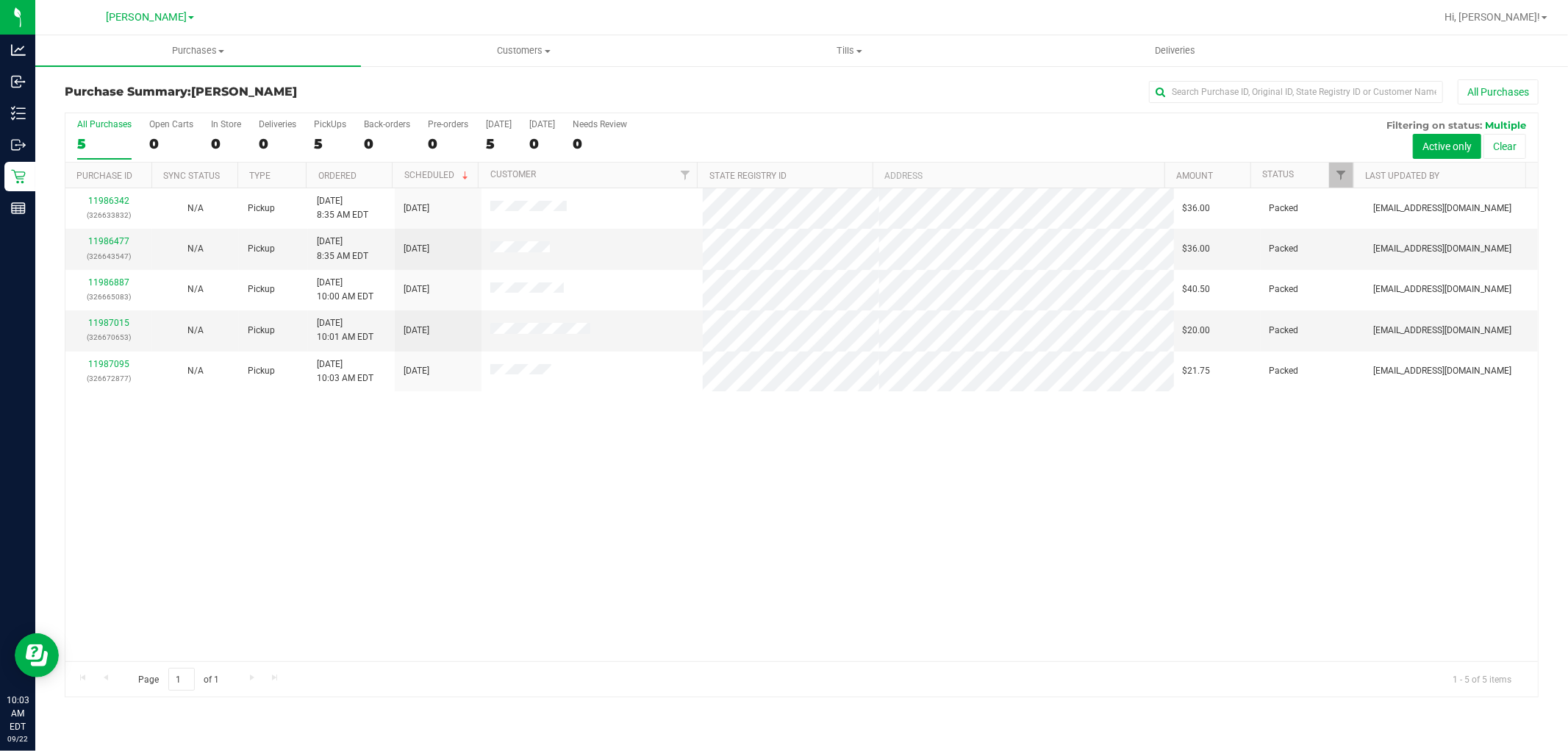
click at [1049, 528] on div "11986342 (326633832) N/A Pickup [DATE] 8:35 AM EDT 9/22/2025 $36.00 Packed [EMA…" at bounding box center [801, 424] width 1473 height 473
